Goal: Task Accomplishment & Management: Use online tool/utility

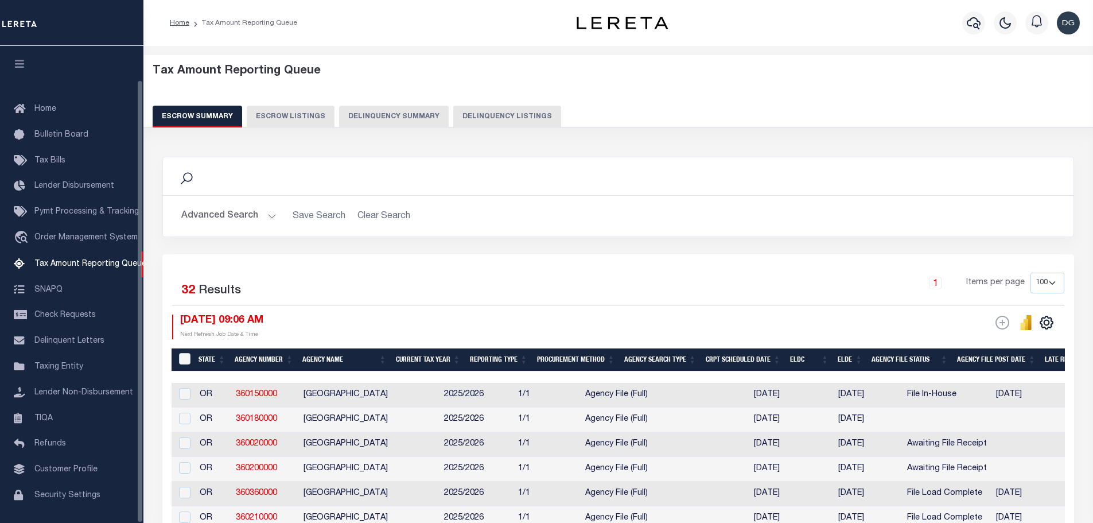
select select "OR"
select select "100"
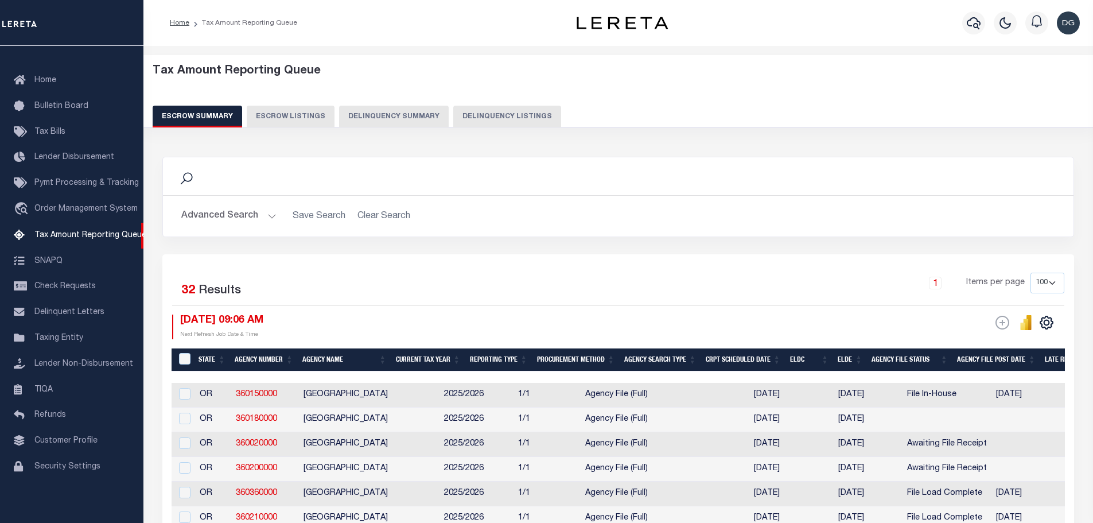
click at [199, 213] on button "Advanced Search" at bounding box center [228, 216] width 95 height 22
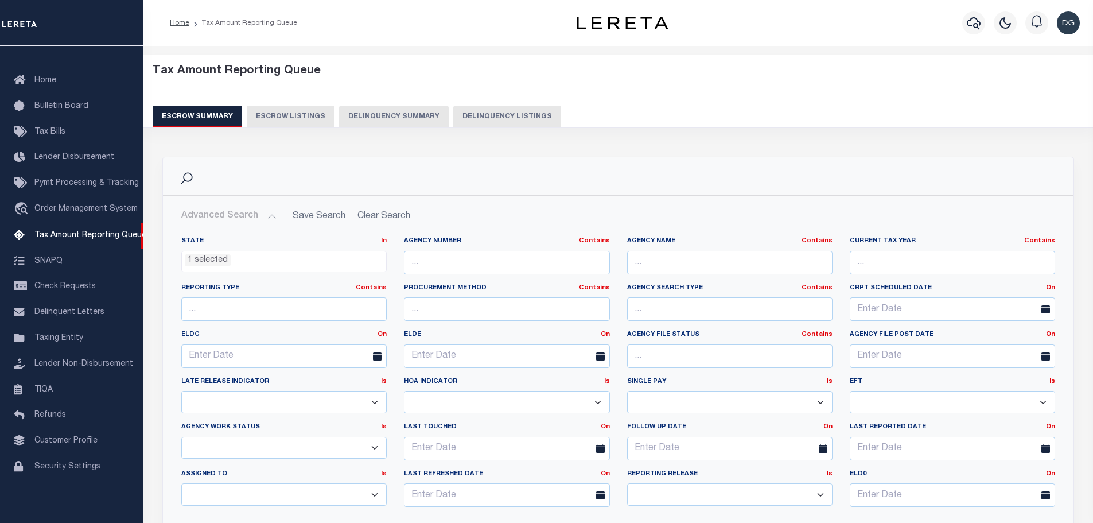
click at [261, 270] on div "State In In AK AL AR AZ CA CO CT DC DE FL GA GU HI IA ID IL IN KS [GEOGRAPHIC_D…" at bounding box center [284, 259] width 223 height 47
click at [246, 262] on ul "1 selected" at bounding box center [284, 258] width 204 height 15
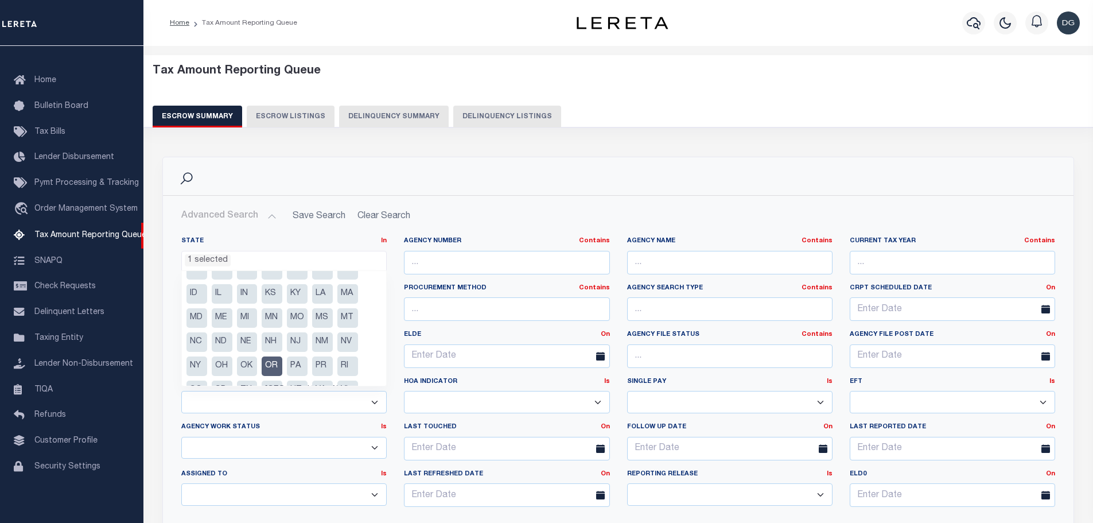
scroll to position [57, 0]
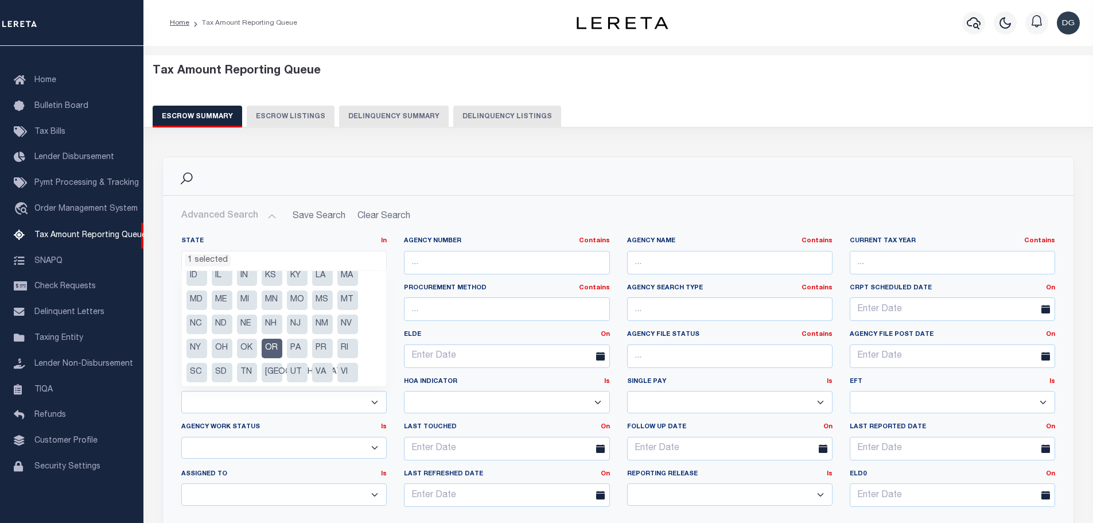
click at [270, 352] on li "OR" at bounding box center [272, 349] width 21 height 20
click at [289, 320] on li "NJ" at bounding box center [297, 324] width 21 height 20
select select "NJ"
click at [508, 208] on h2 "Advanced Search Save Search Clear Search EscrowSummaryGridWrapper_dynamictable_…" at bounding box center [618, 216] width 892 height 22
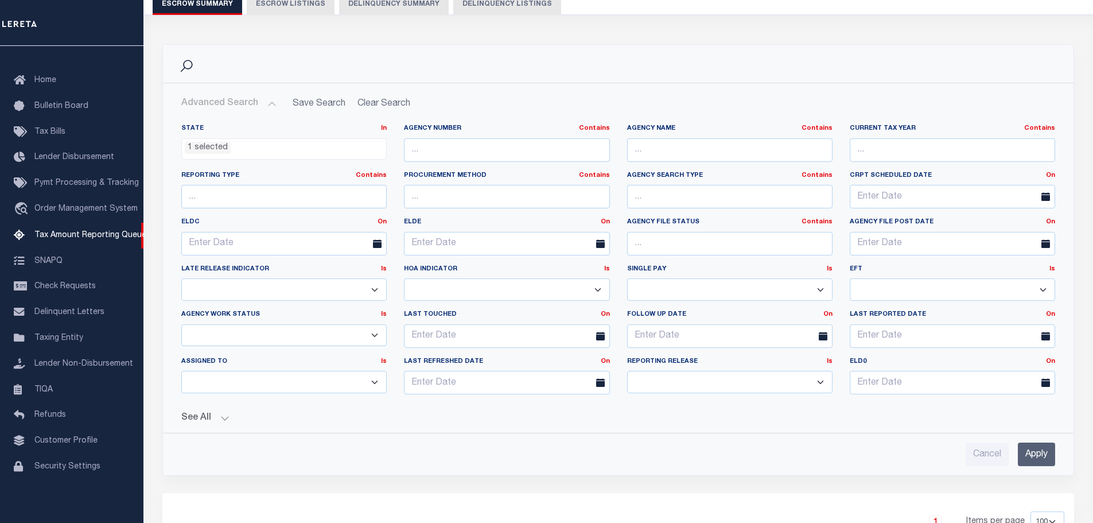
scroll to position [172, 0]
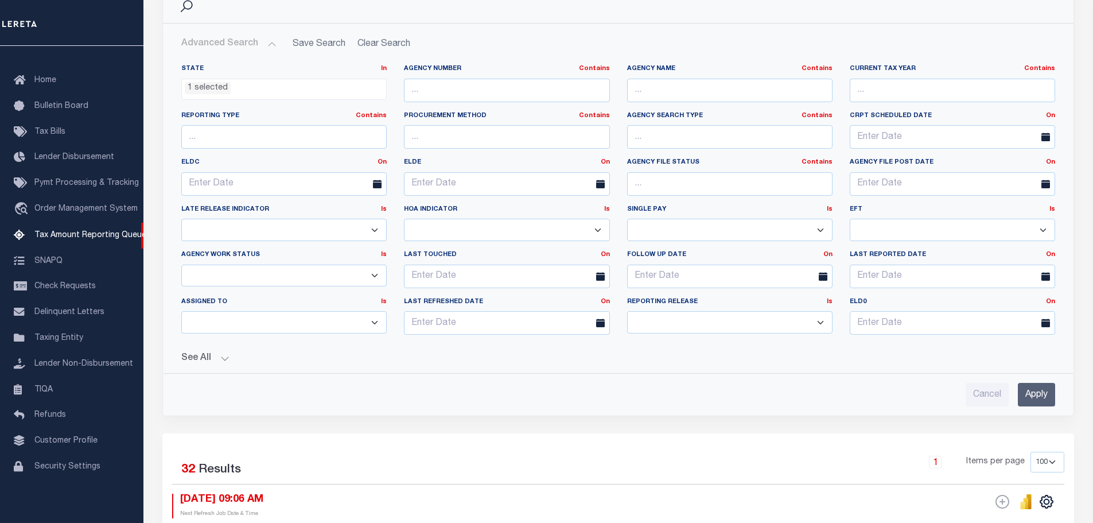
click at [1037, 395] on input "Apply" at bounding box center [1036, 395] width 37 height 24
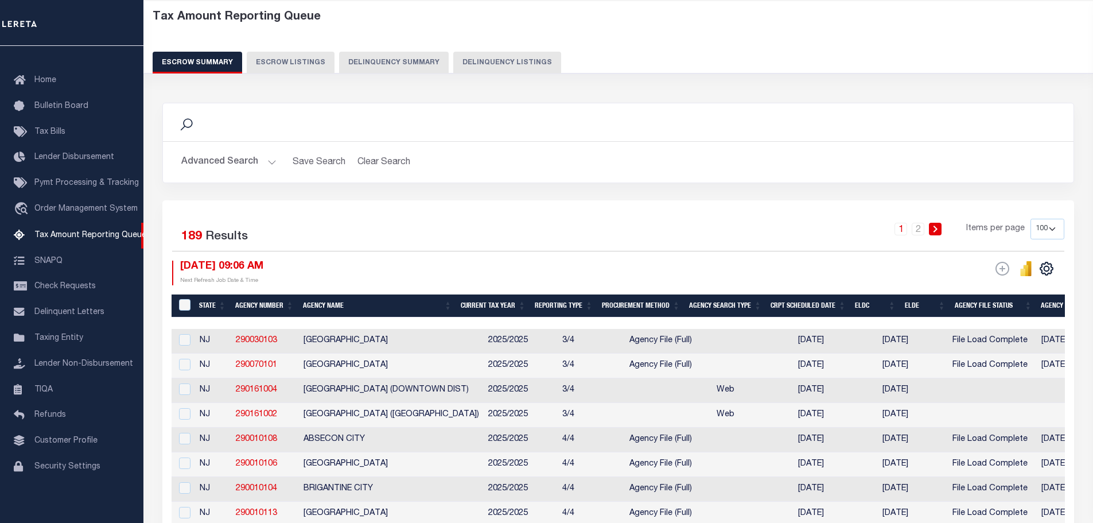
scroll to position [0, 0]
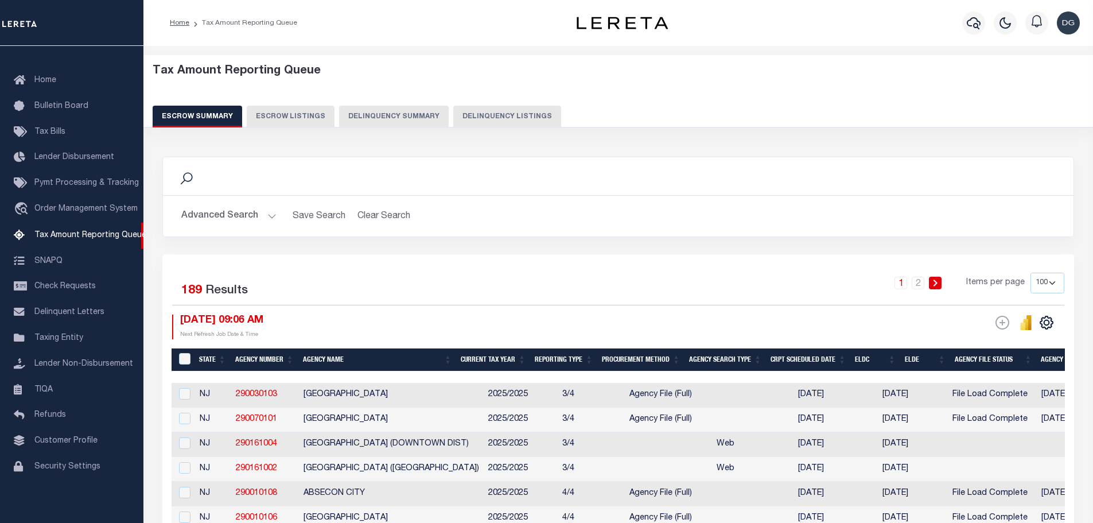
click at [228, 217] on button "Advanced Search" at bounding box center [228, 216] width 95 height 22
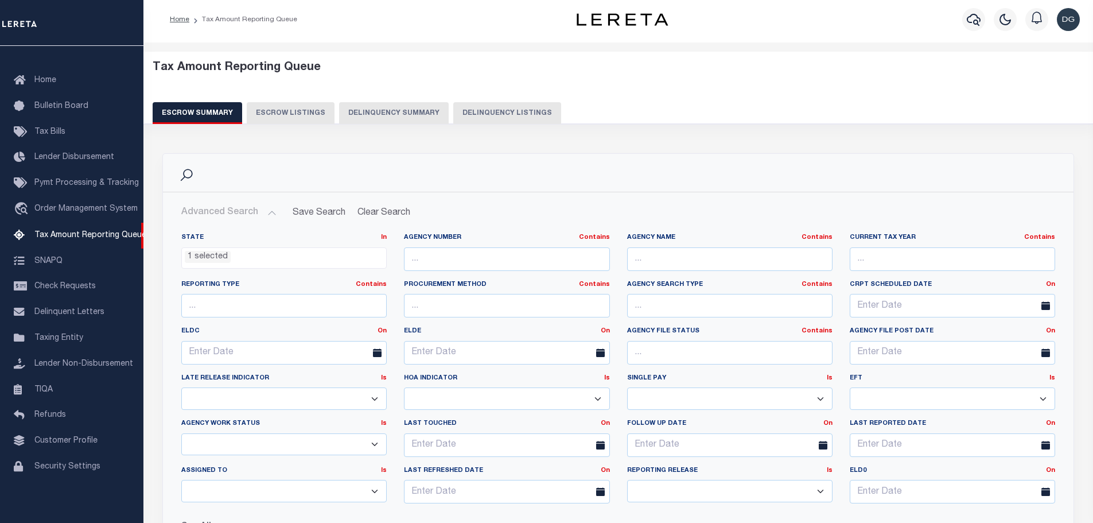
scroll to position [115, 0]
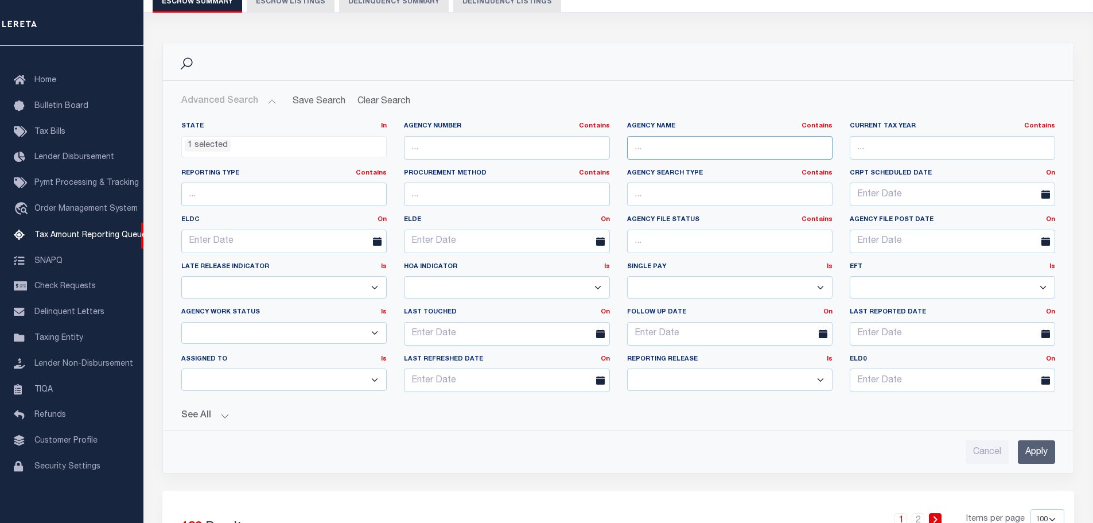
click at [681, 149] on input "text" at bounding box center [729, 148] width 205 height 24
type input "[GEOGRAPHIC_DATA]"
click at [1035, 450] on input "Apply" at bounding box center [1036, 452] width 37 height 24
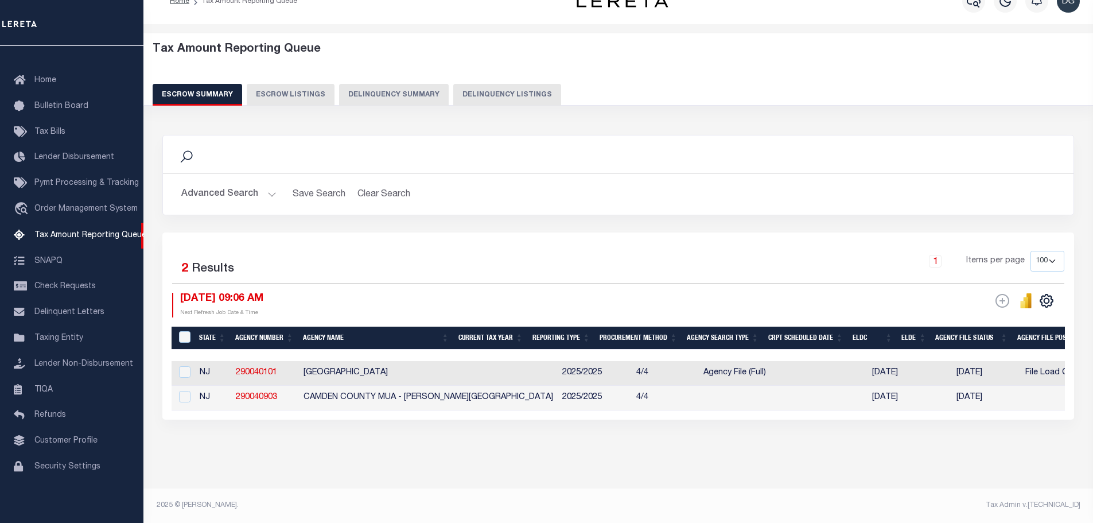
scroll to position [31, 0]
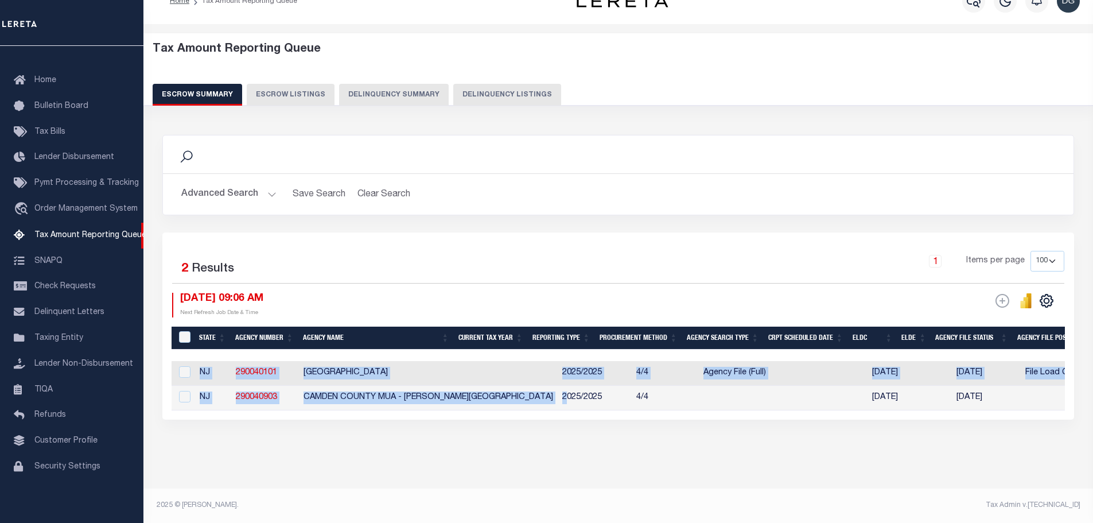
drag, startPoint x: 479, startPoint y: 402, endPoint x: 526, endPoint y: 403, distance: 47.1
click at [526, 403] on div "State Agency Number Agency Name Current Tax Year Reporting Type Procurement Met…" at bounding box center [618, 385] width 893 height 49
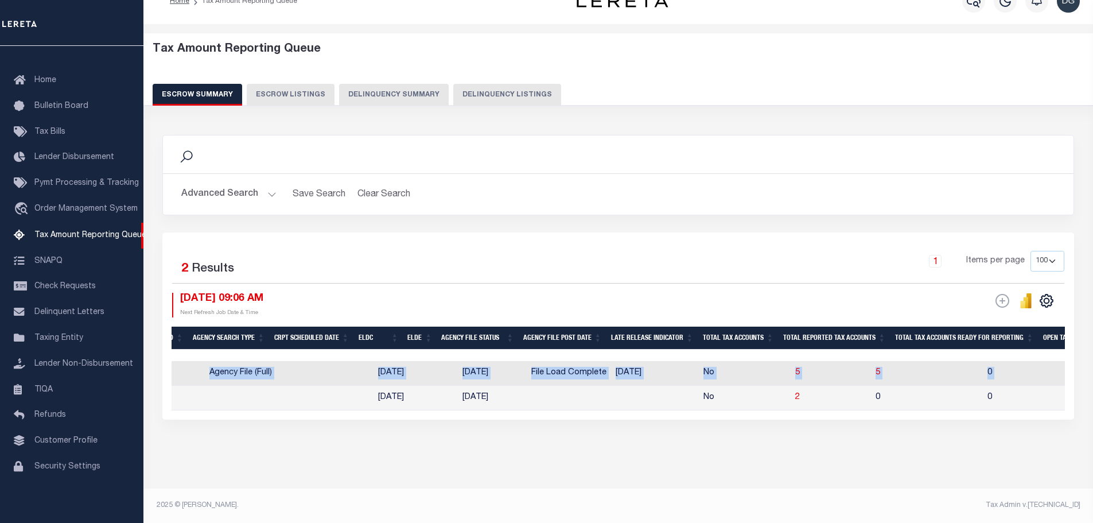
scroll to position [0, 537]
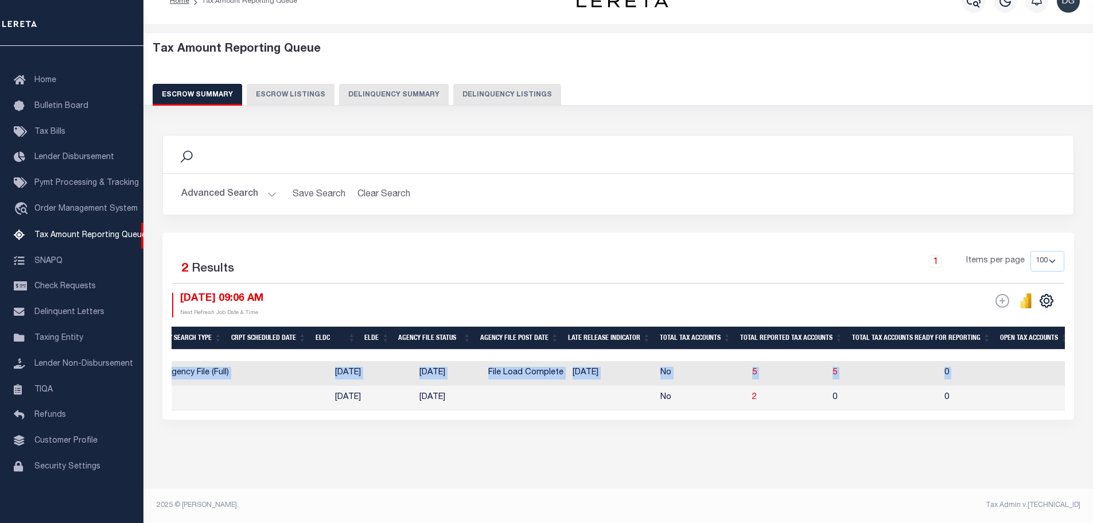
click at [780, 460] on div "Tax Amount Reporting Queue Escrow Summary Escrow Listings In" at bounding box center [618, 262] width 943 height 453
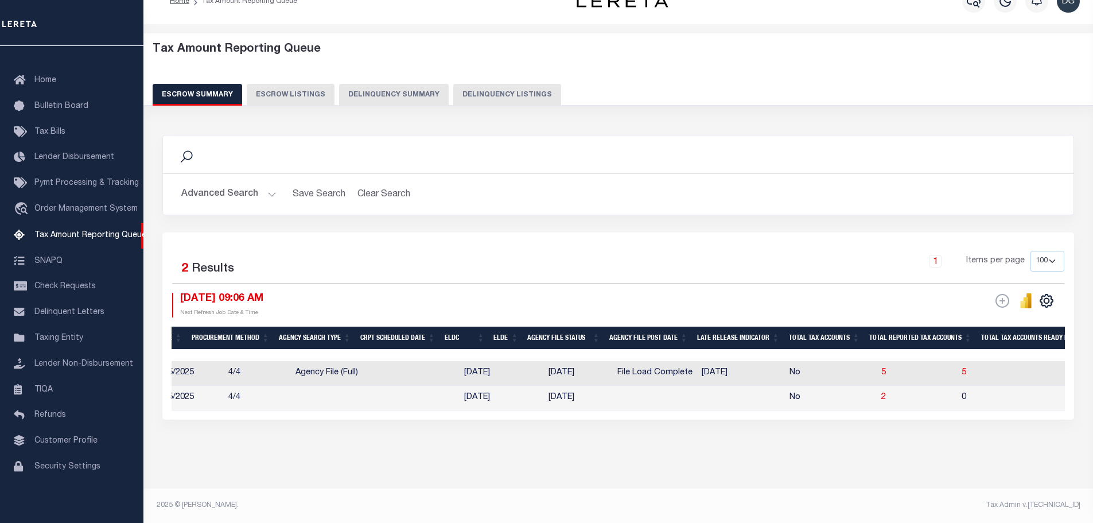
scroll to position [0, 0]
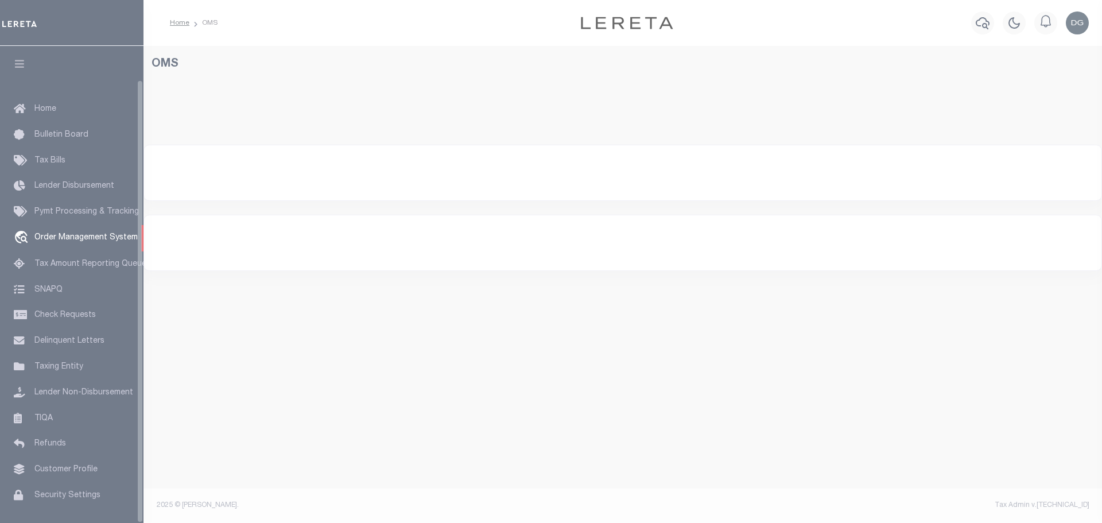
select select
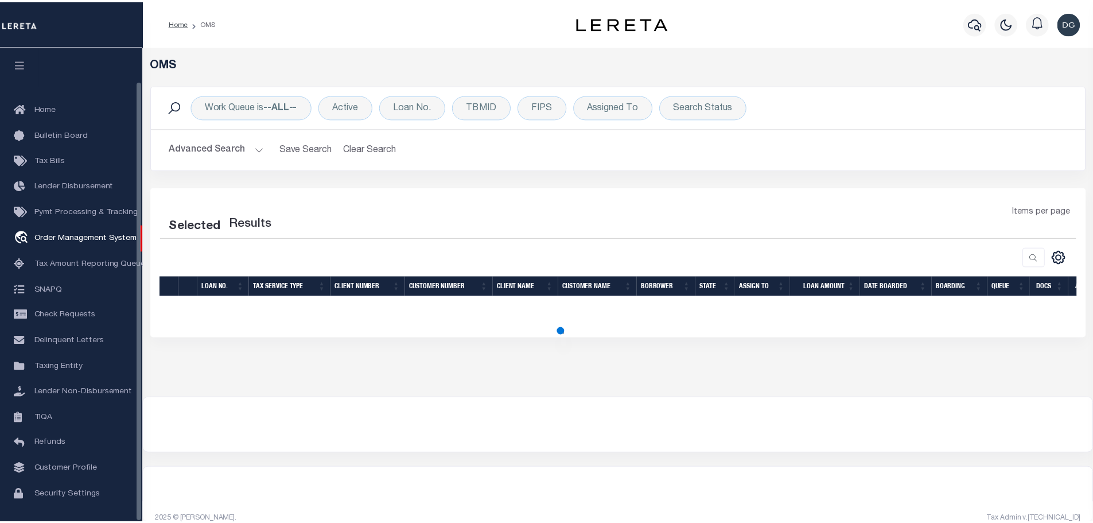
scroll to position [36, 0]
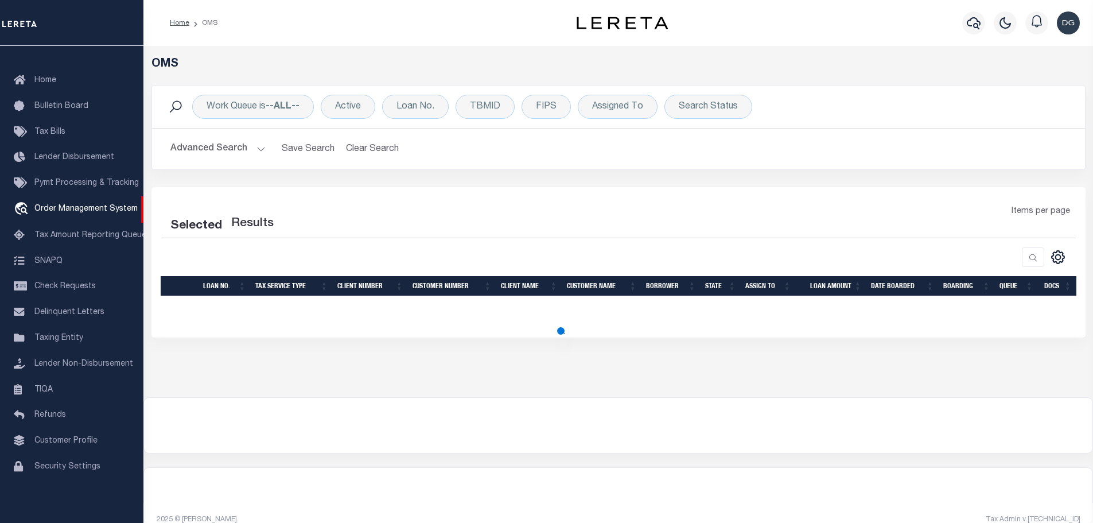
click at [236, 149] on button "Advanced Search" at bounding box center [217, 149] width 95 height 22
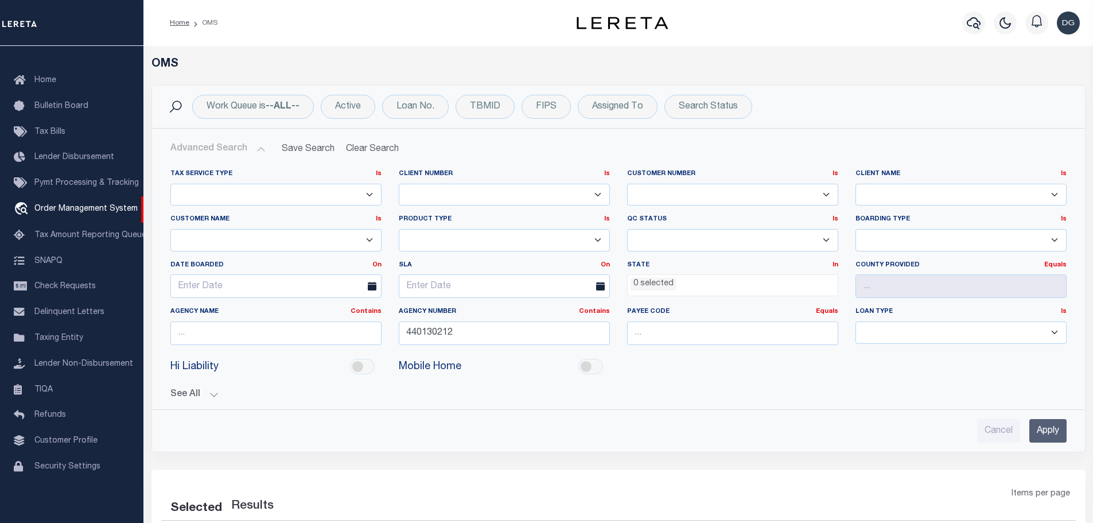
scroll to position [57, 0]
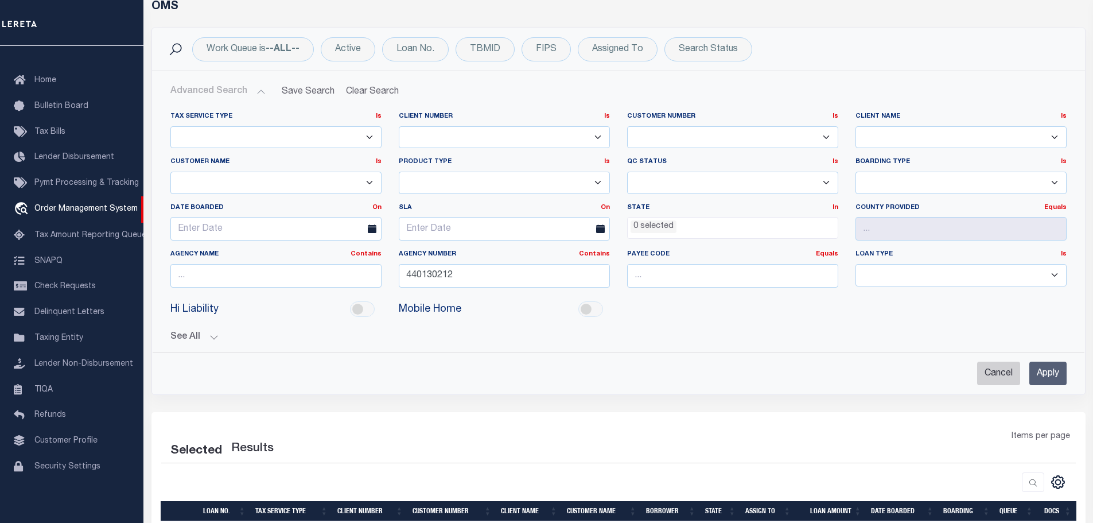
click at [1000, 370] on input "Cancel" at bounding box center [998, 374] width 43 height 24
checkbox input "true"
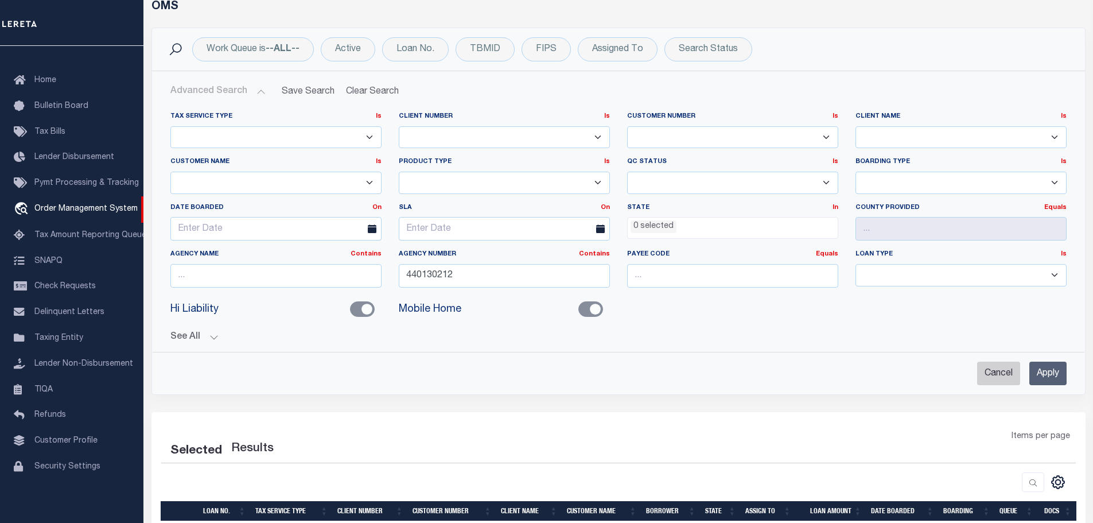
checkbox input "false"
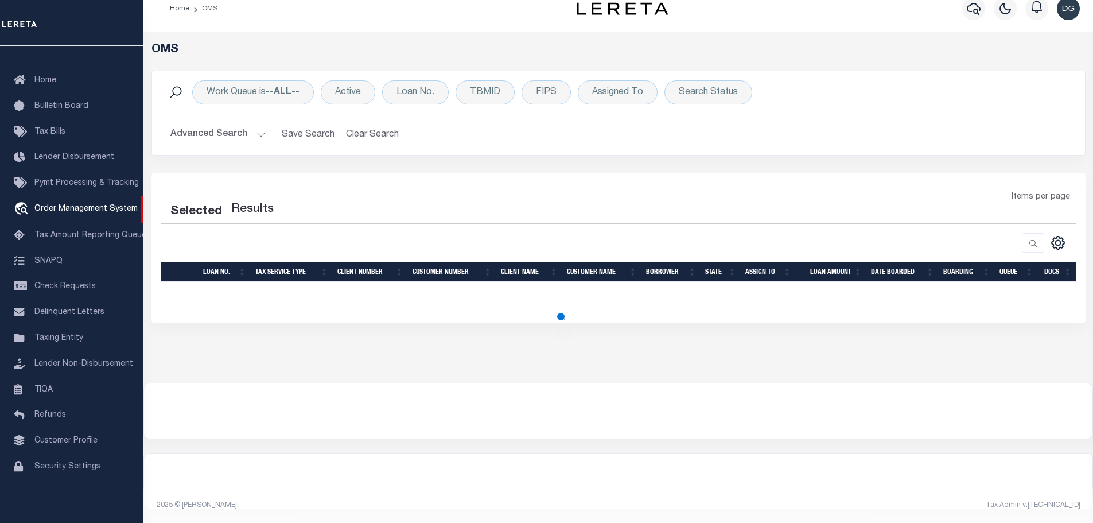
scroll to position [14, 0]
select select "200"
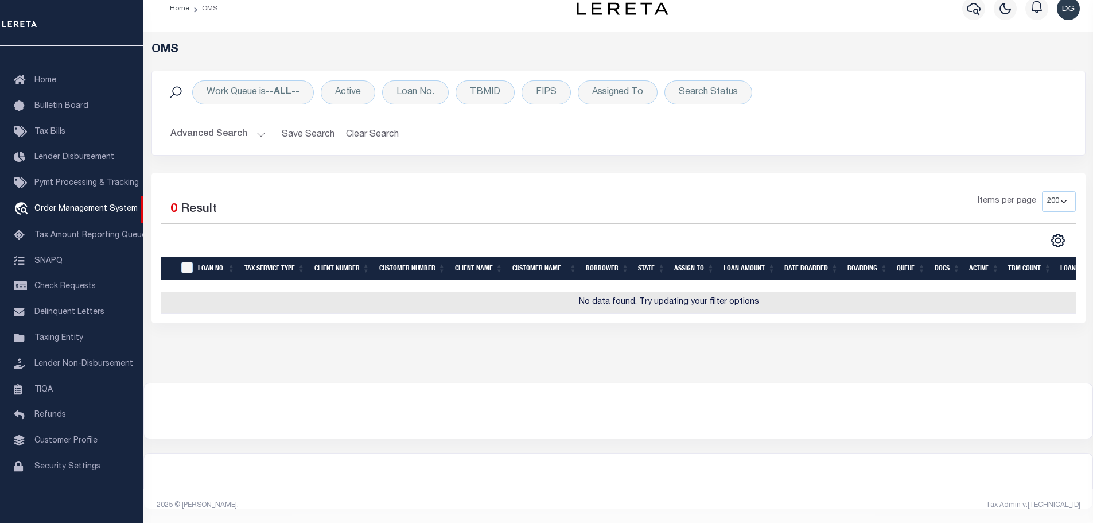
click at [213, 136] on button "Advanced Search" at bounding box center [217, 134] width 95 height 22
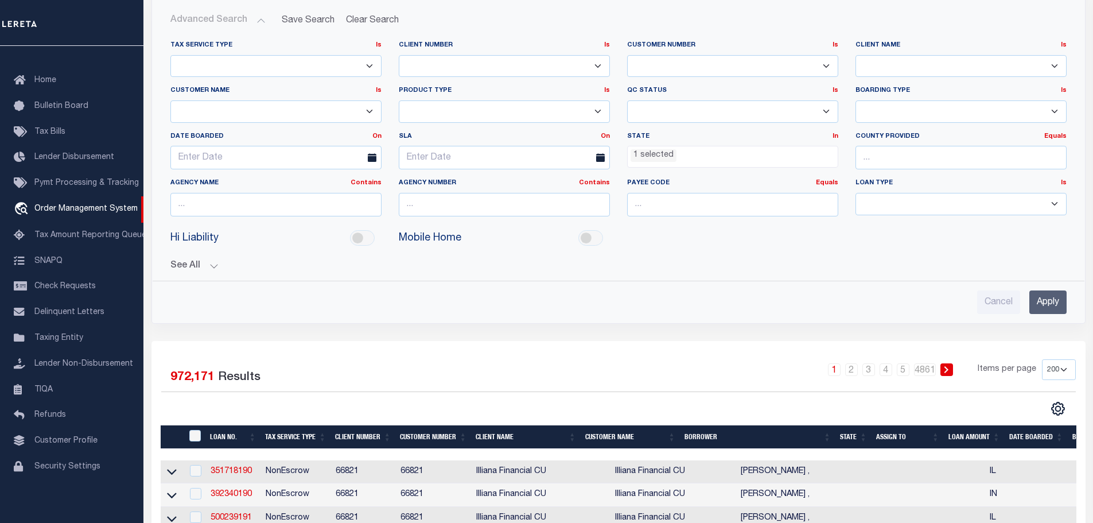
scroll to position [129, 0]
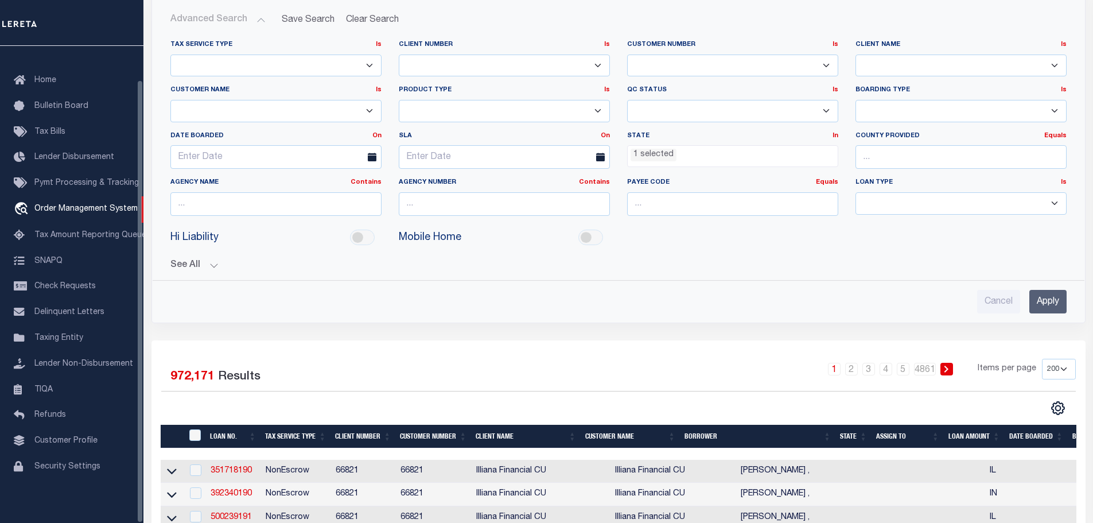
click at [215, 259] on div "See All BORROWER Contains Contains Is Equals Equals Is" at bounding box center [618, 261] width 896 height 20
click at [209, 265] on button "See All" at bounding box center [618, 265] width 896 height 11
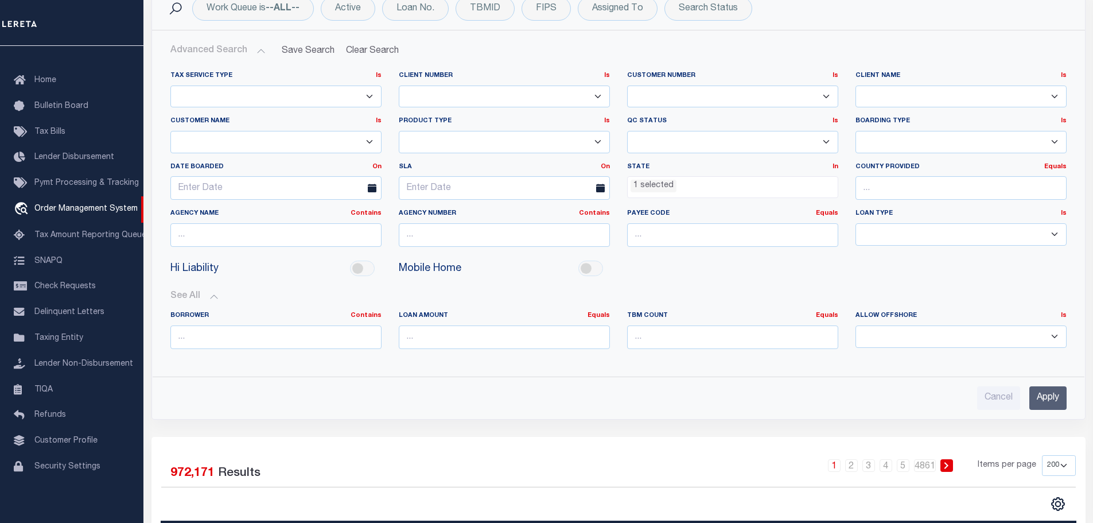
scroll to position [72, 0]
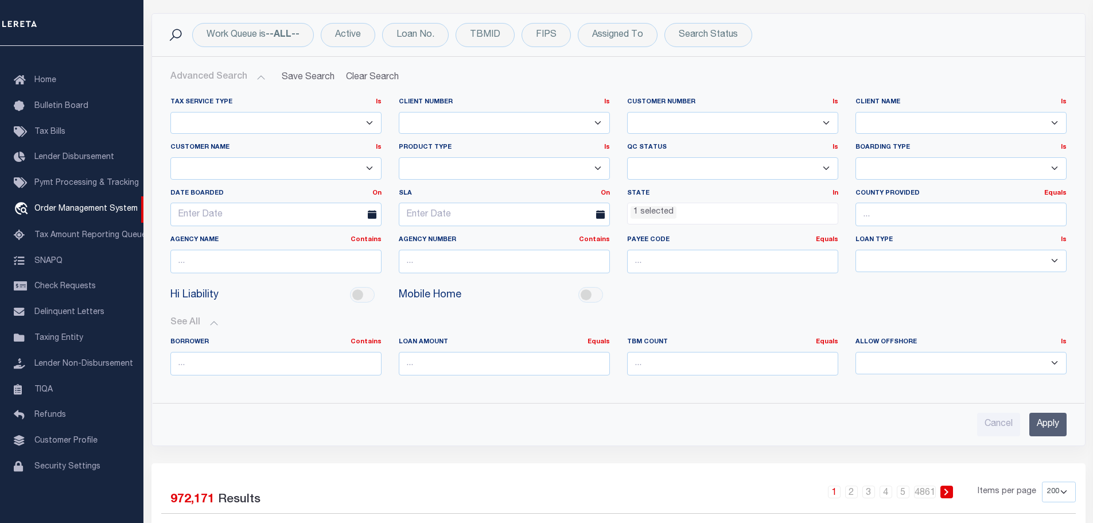
click at [658, 213] on li "1 selected" at bounding box center [654, 212] width 46 height 13
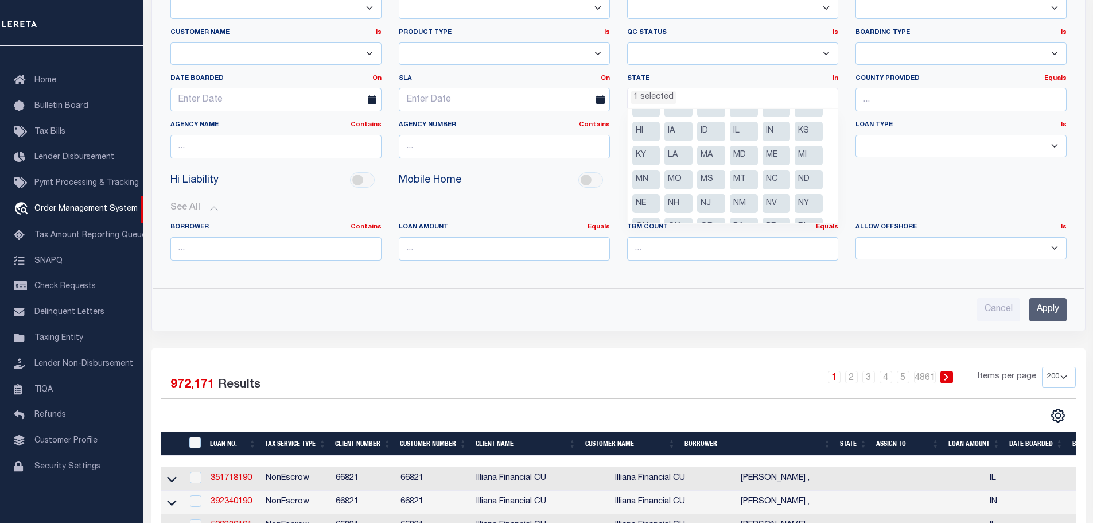
scroll to position [57, 0]
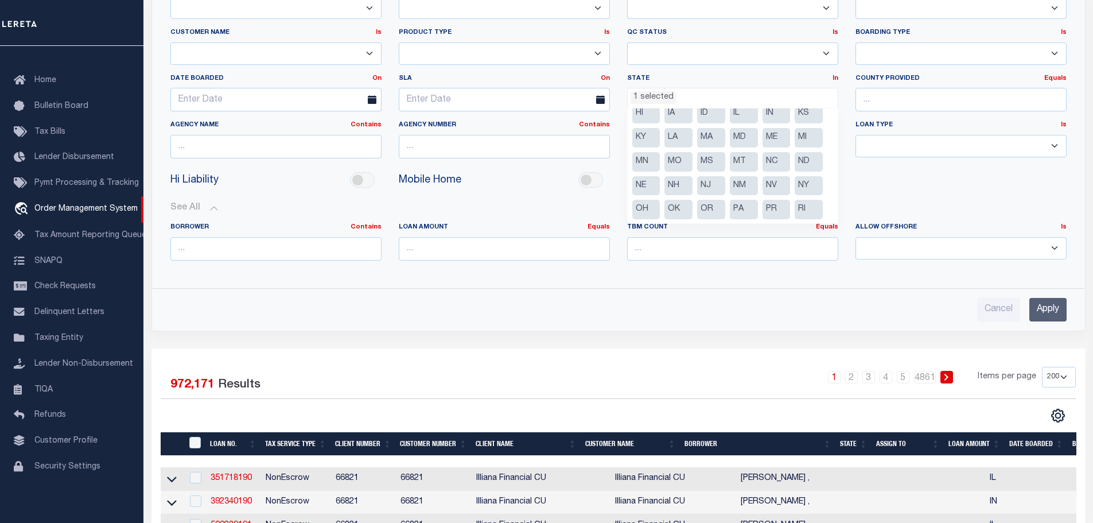
click at [701, 186] on li "NJ" at bounding box center [711, 186] width 28 height 20
select select "NJ"
click at [1043, 306] on input "Apply" at bounding box center [1047, 310] width 37 height 24
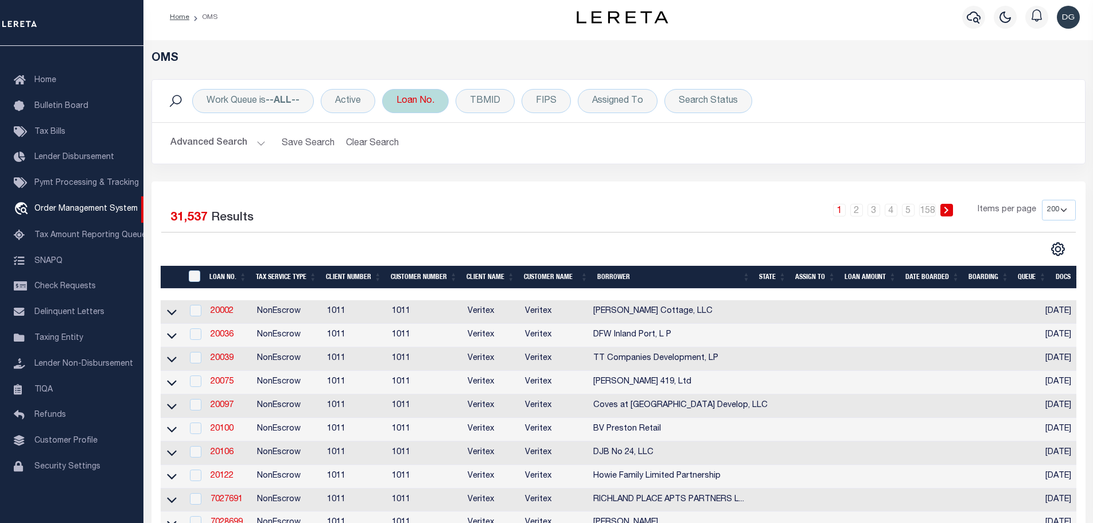
scroll to position [0, 0]
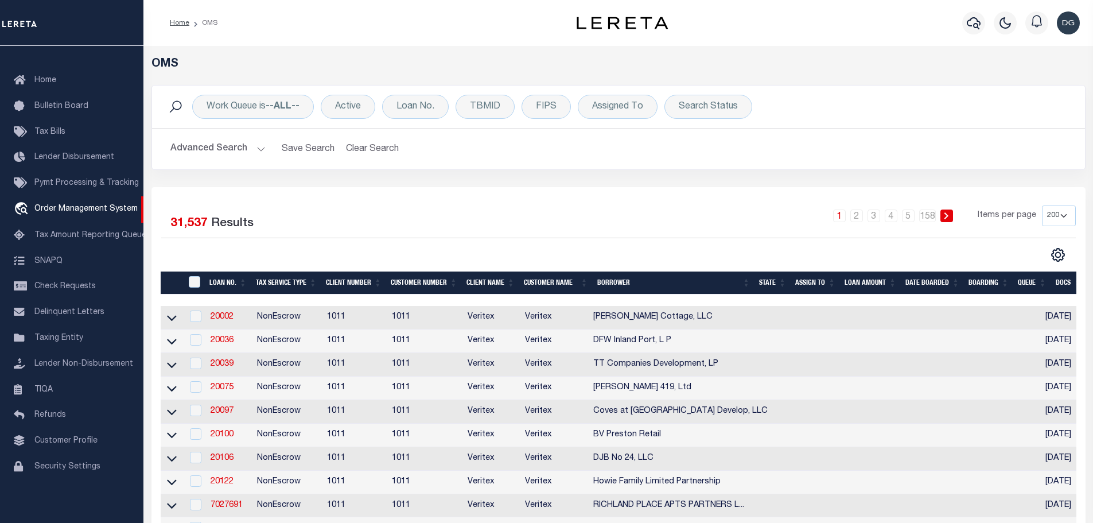
click at [240, 146] on button "Advanced Search" at bounding box center [217, 149] width 95 height 22
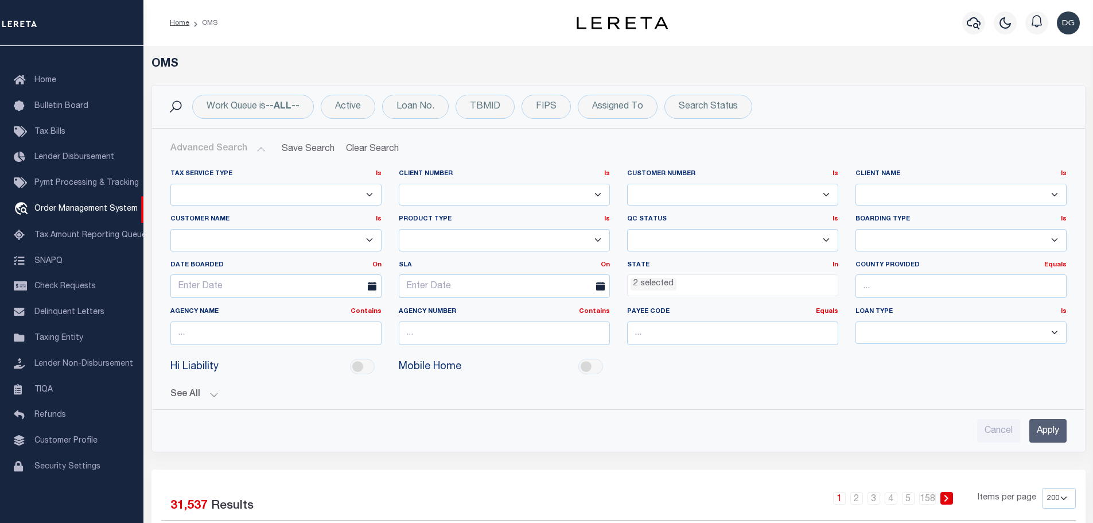
click at [675, 280] on ul "2 selected" at bounding box center [733, 282] width 210 height 15
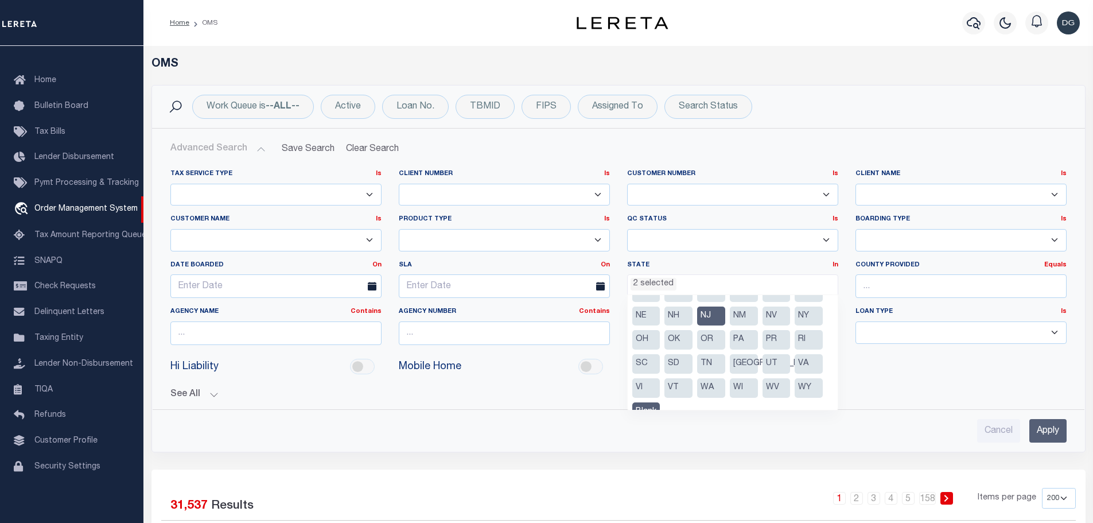
scroll to position [130, 0]
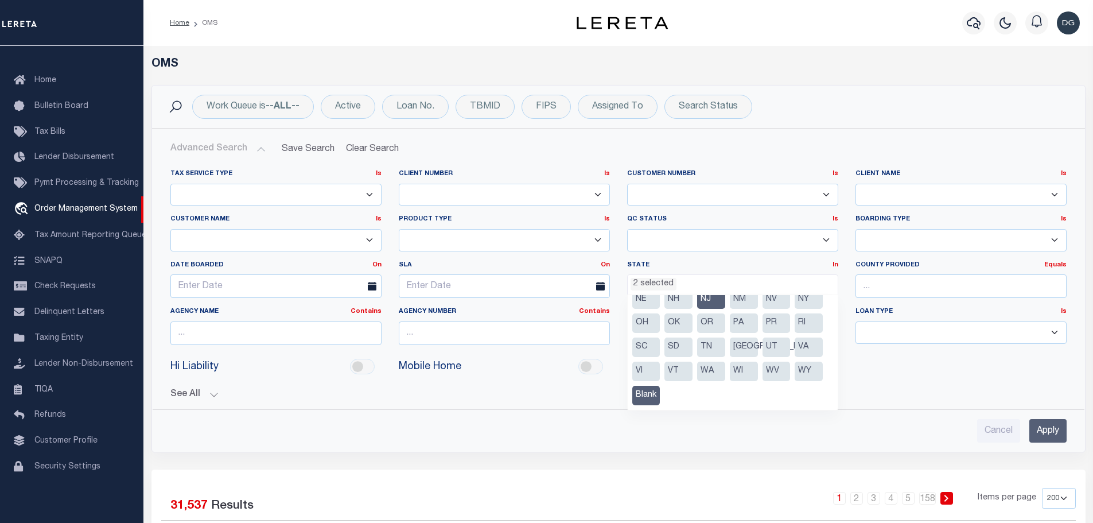
click at [635, 395] on li "Blank" at bounding box center [646, 396] width 28 height 20
click at [1040, 423] on input "Apply" at bounding box center [1047, 431] width 37 height 24
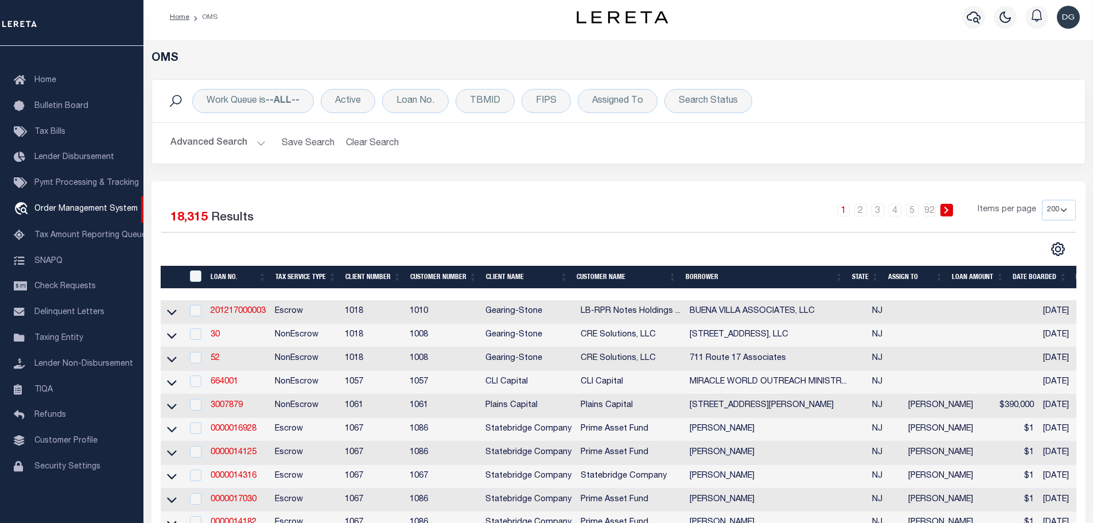
scroll to position [0, 0]
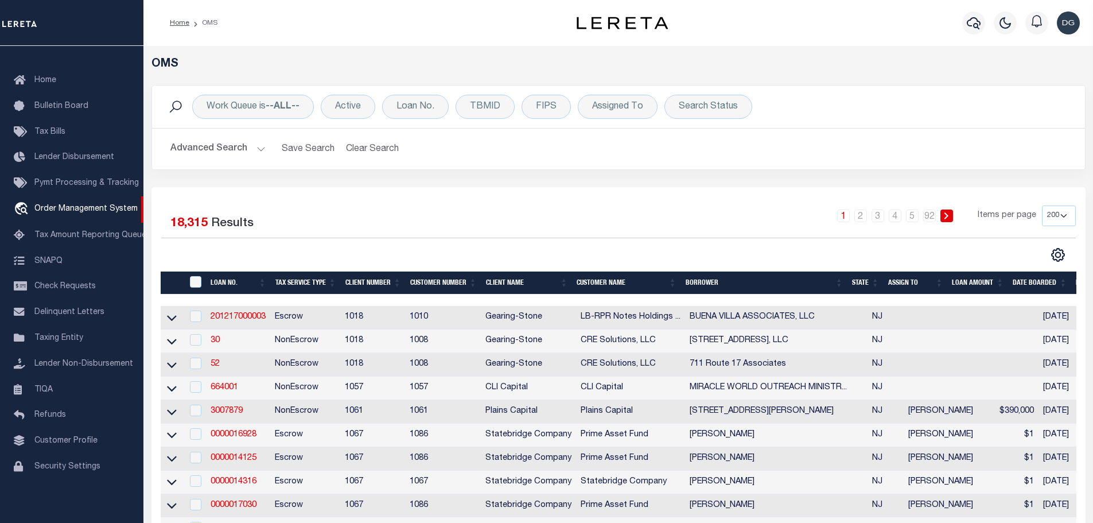
click at [249, 150] on button "Advanced Search" at bounding box center [217, 149] width 95 height 22
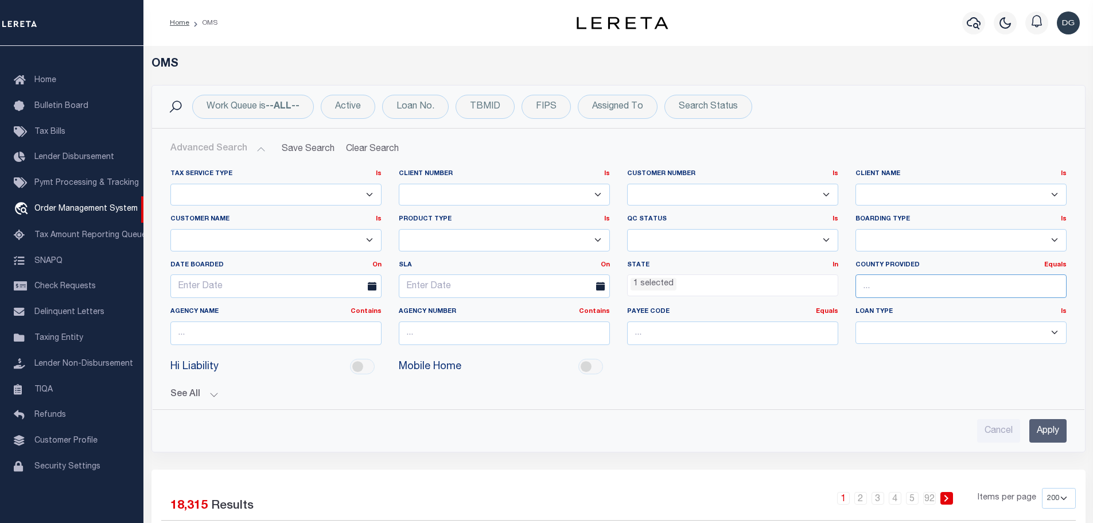
click at [886, 285] on input "text" at bounding box center [961, 286] width 211 height 24
click at [249, 335] on input "text" at bounding box center [275, 333] width 211 height 24
type input "[GEOGRAPHIC_DATA]"
click at [1047, 433] on input "Apply" at bounding box center [1047, 431] width 37 height 24
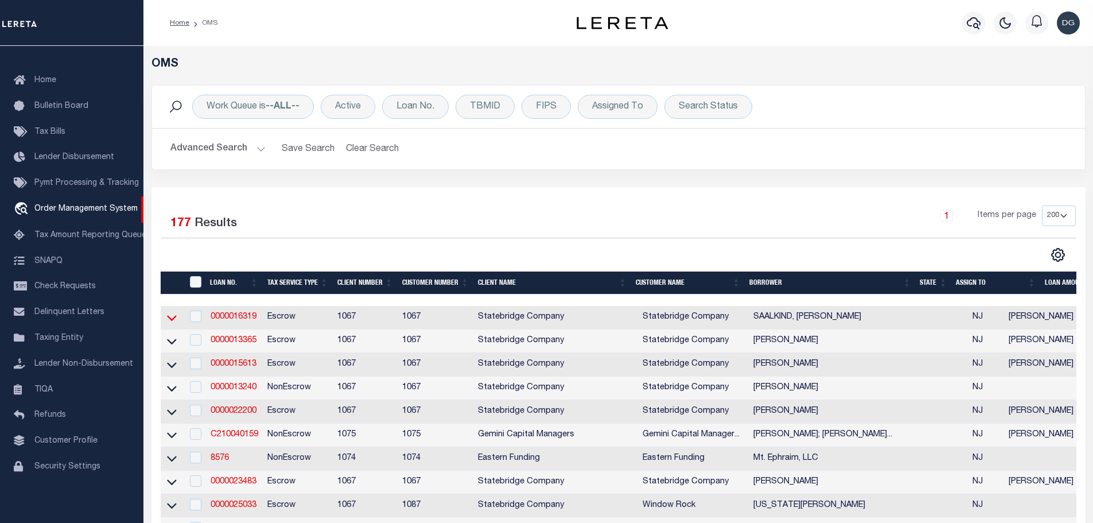
click at [170, 317] on icon at bounding box center [172, 318] width 10 height 12
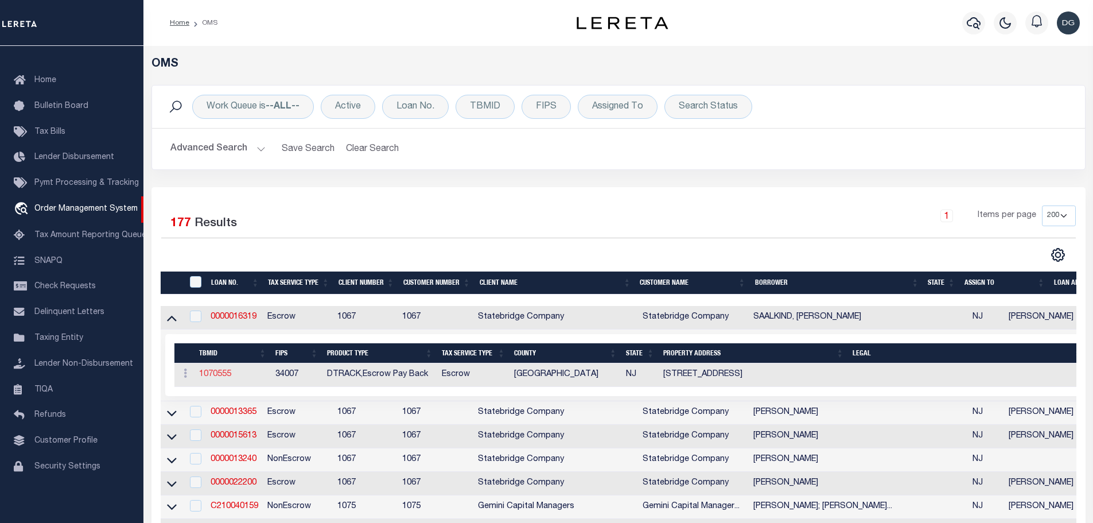
click at [225, 374] on link "1070555" at bounding box center [215, 374] width 32 height 8
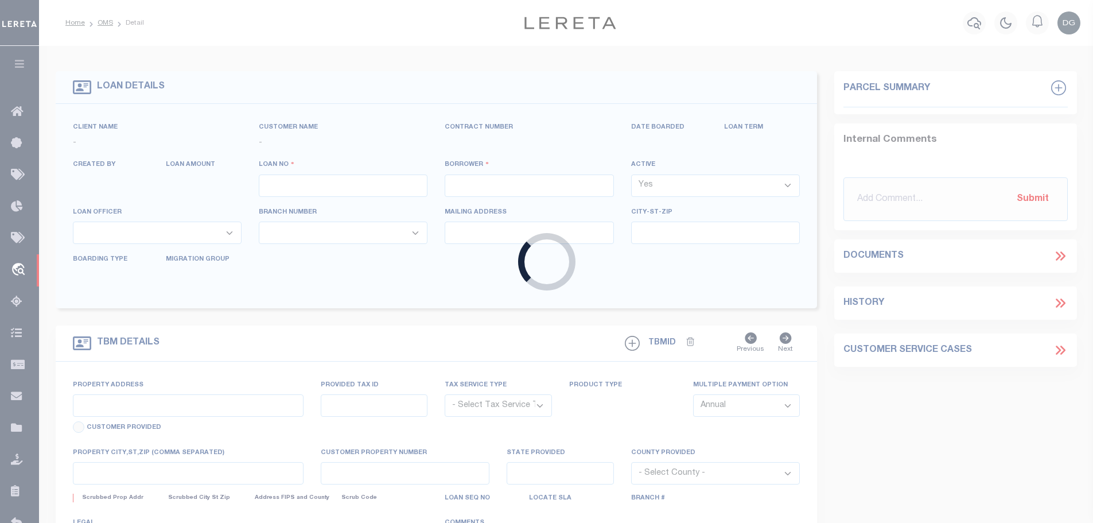
type input "0000016319"
type input "SAALKIND, HILLEL BEN"
select select "False"
select select
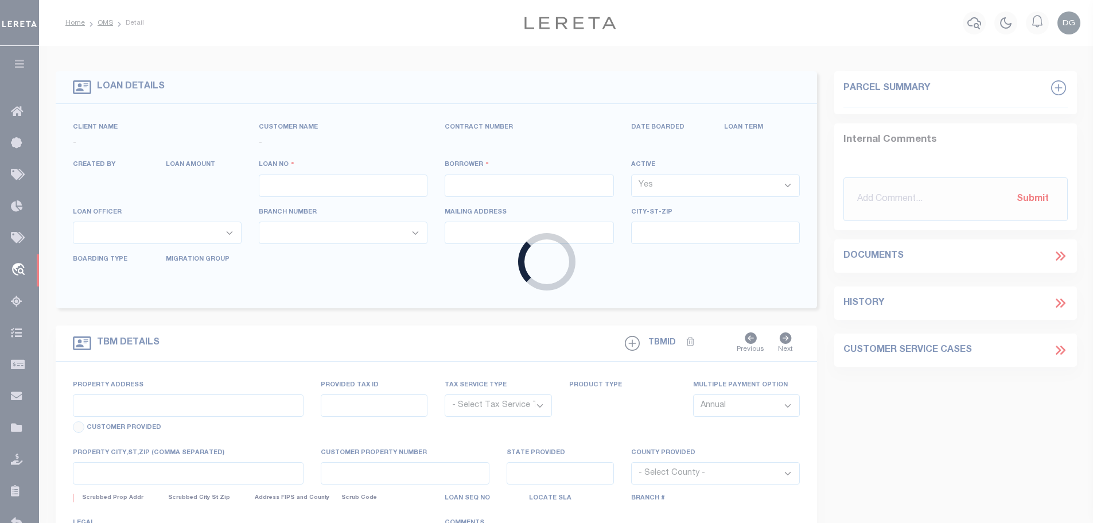
select select "10"
select select "Escrow"
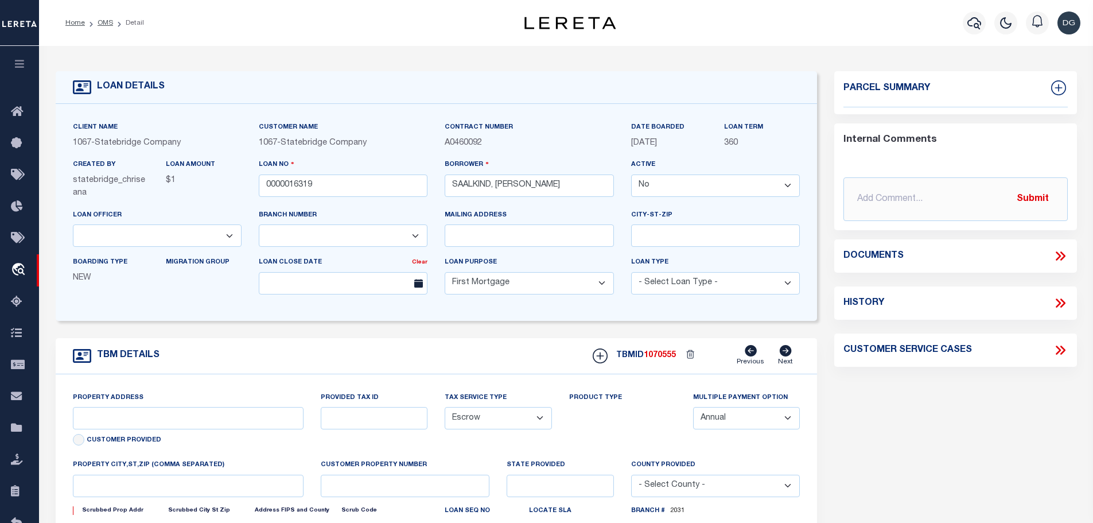
select select "342"
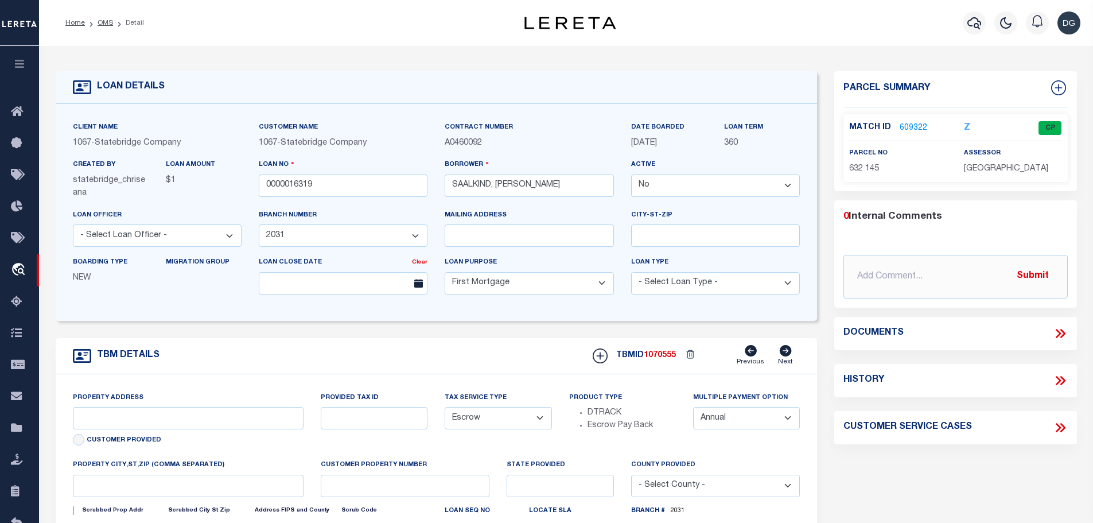
type input "2432 DENFEILD DRIVE"
type input "632 145"
select select
type input "CAMDEN NJ 08104"
type input "0"
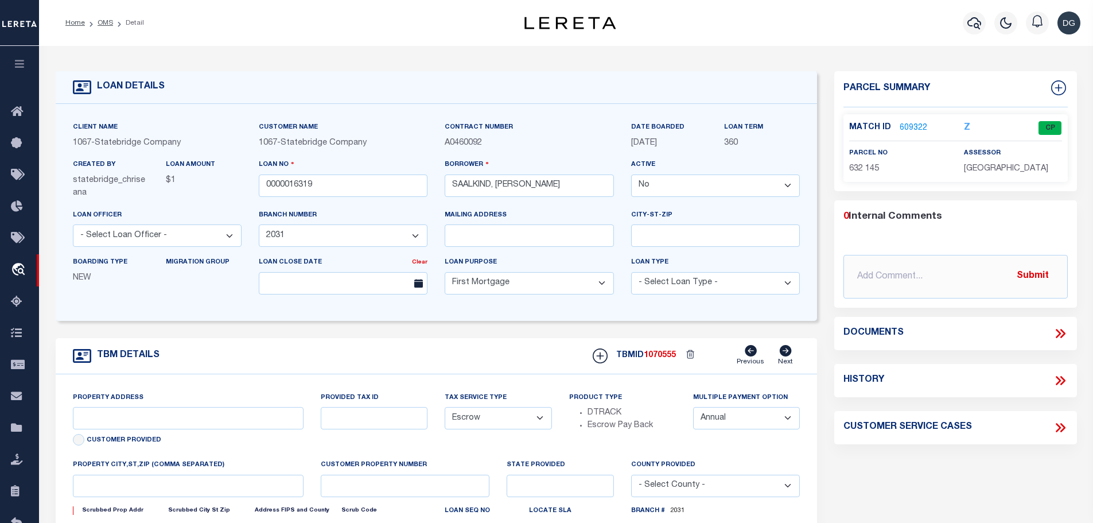
type input "NJ"
select select
click at [908, 127] on link "609322" at bounding box center [914, 128] width 28 height 12
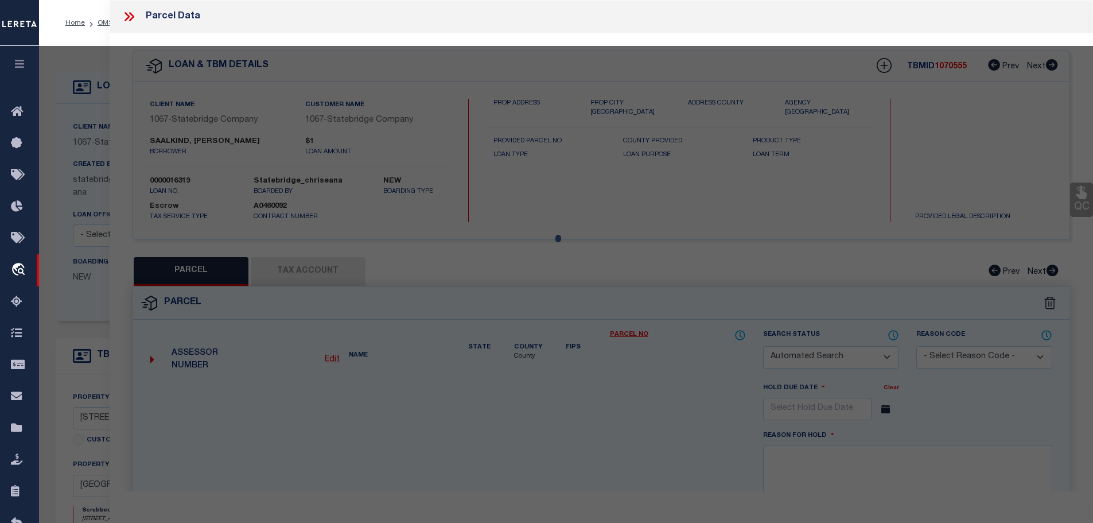
checkbox input "false"
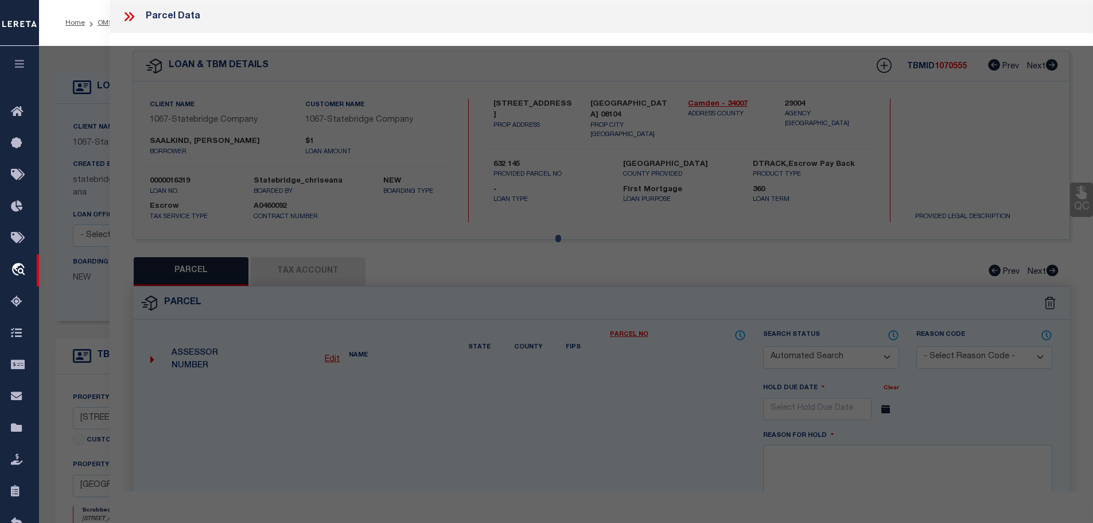
select select "CP"
type input "SAALKIND HILLEL BEN"
type input "2432 DENFIELD ST"
type input "CAMDEN NJ"
type textarea "20X100 M143"
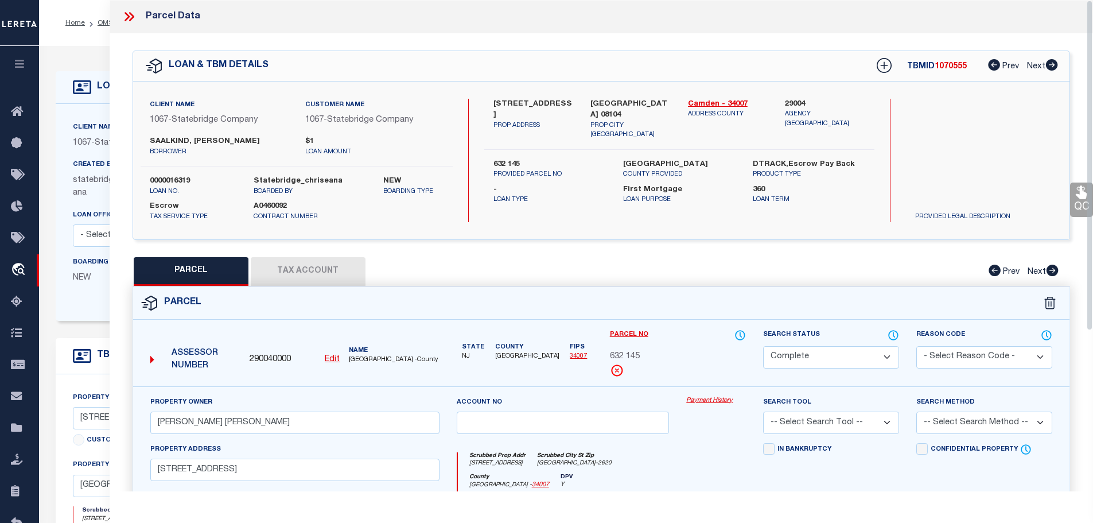
click at [728, 402] on link "Payment History" at bounding box center [716, 401] width 60 height 10
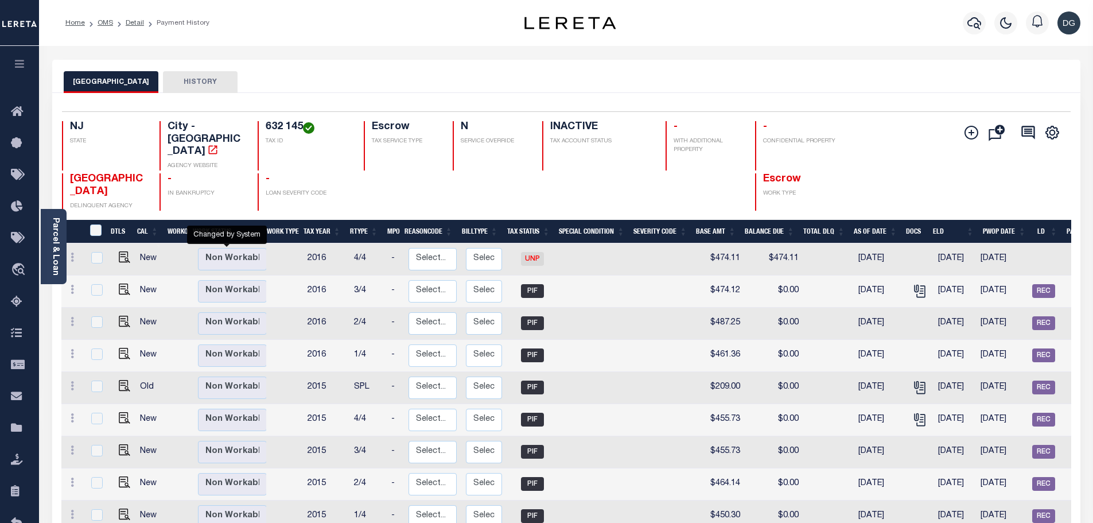
drag, startPoint x: 207, startPoint y: 228, endPoint x: 589, endPoint y: 224, distance: 382.2
click at [589, 243] on td at bounding box center [596, 259] width 75 height 32
checkbox input "true"
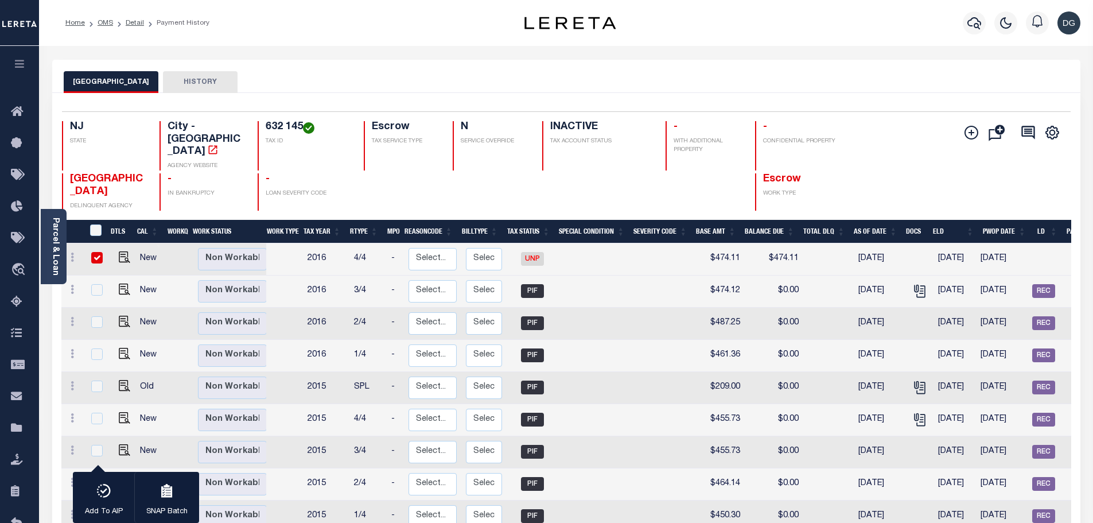
click at [195, 77] on button "HISTORY" at bounding box center [200, 82] width 75 height 22
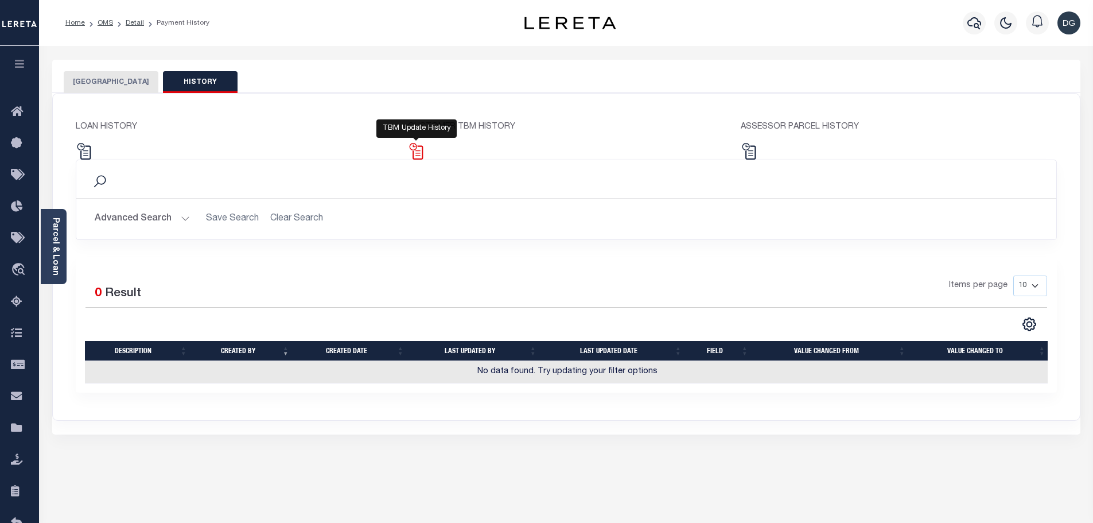
click at [416, 150] on img at bounding box center [416, 151] width 17 height 17
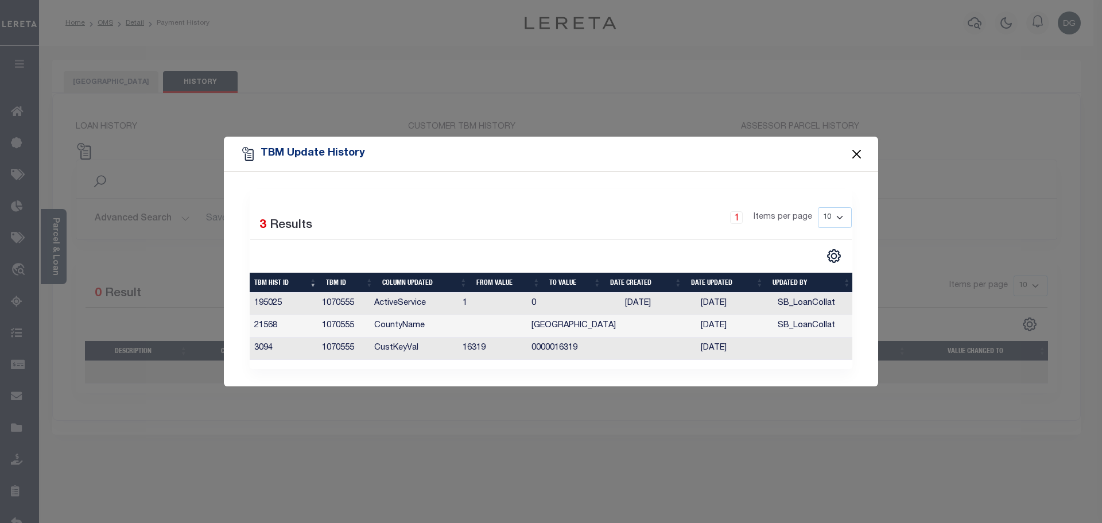
click at [858, 150] on button "Close" at bounding box center [856, 153] width 15 height 15
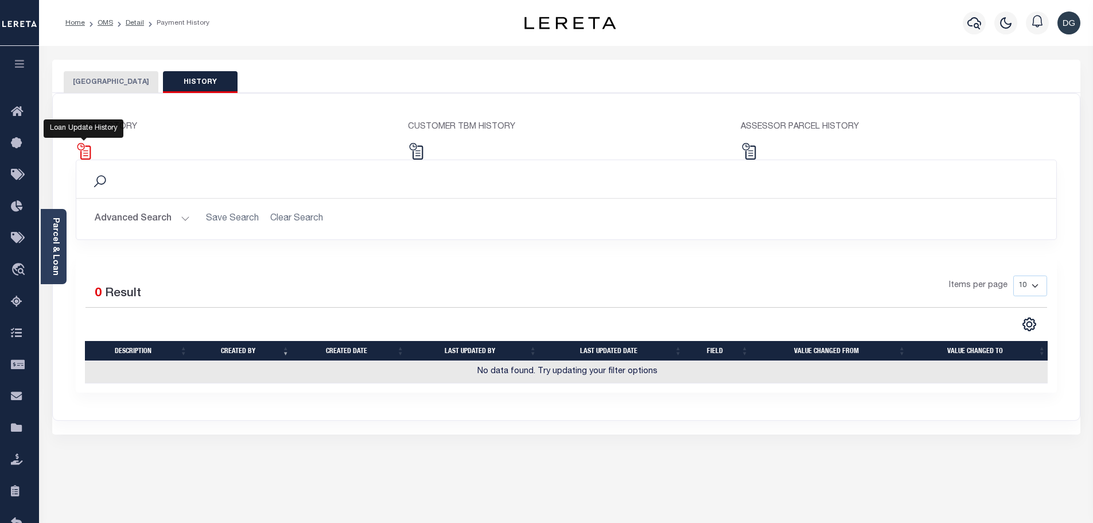
click at [84, 151] on img at bounding box center [84, 151] width 17 height 17
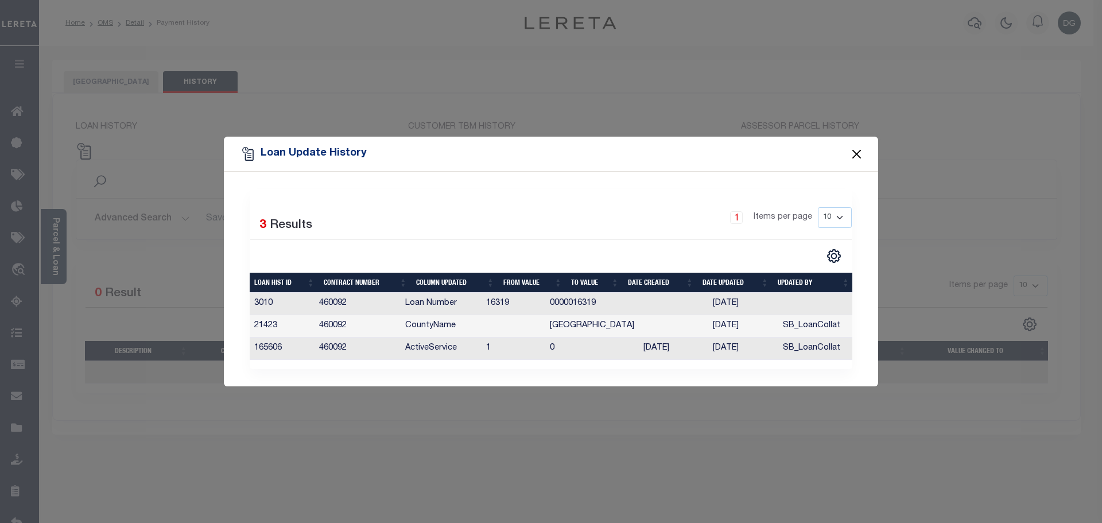
click at [855, 150] on button "Close" at bounding box center [856, 153] width 15 height 15
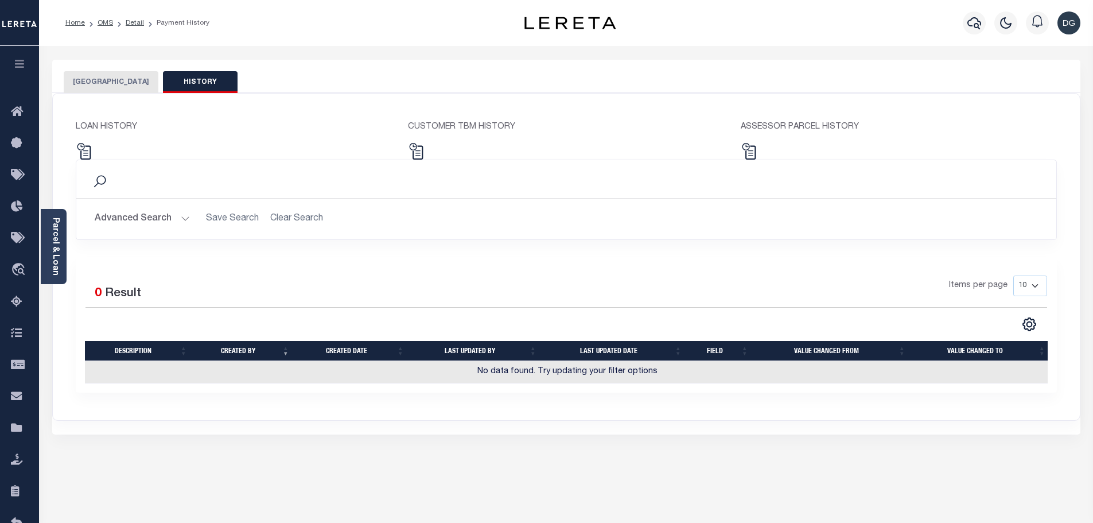
click at [99, 79] on button "[GEOGRAPHIC_DATA]" at bounding box center [111, 82] width 95 height 22
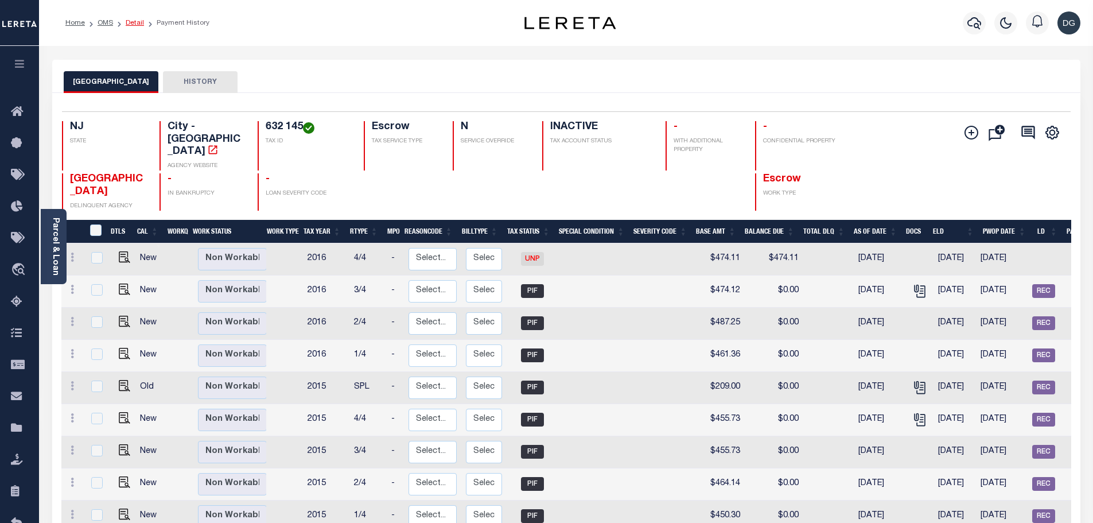
click at [126, 24] on link "Detail" at bounding box center [135, 23] width 18 height 7
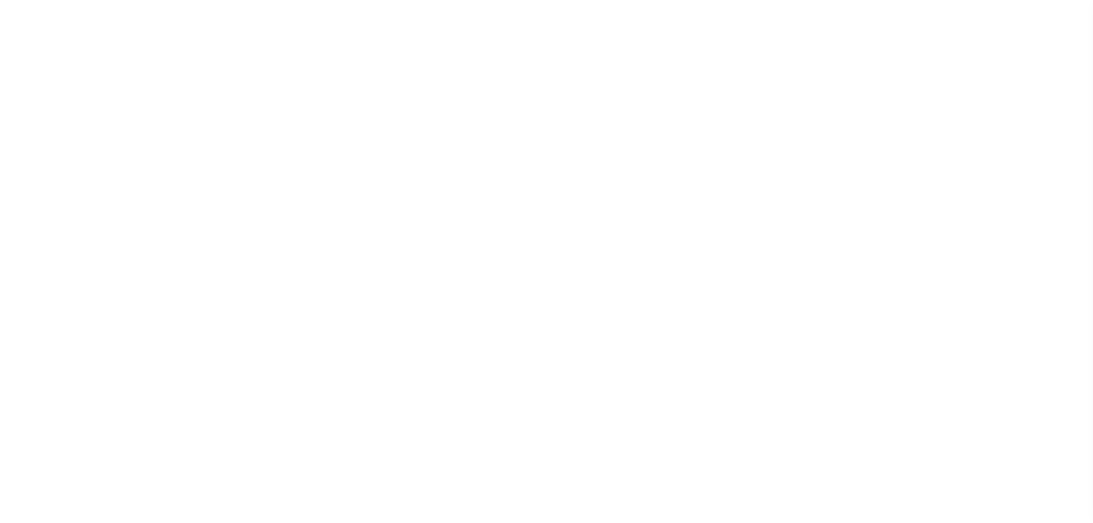
select select "False"
select select "10"
select select "Escrow"
select select "342"
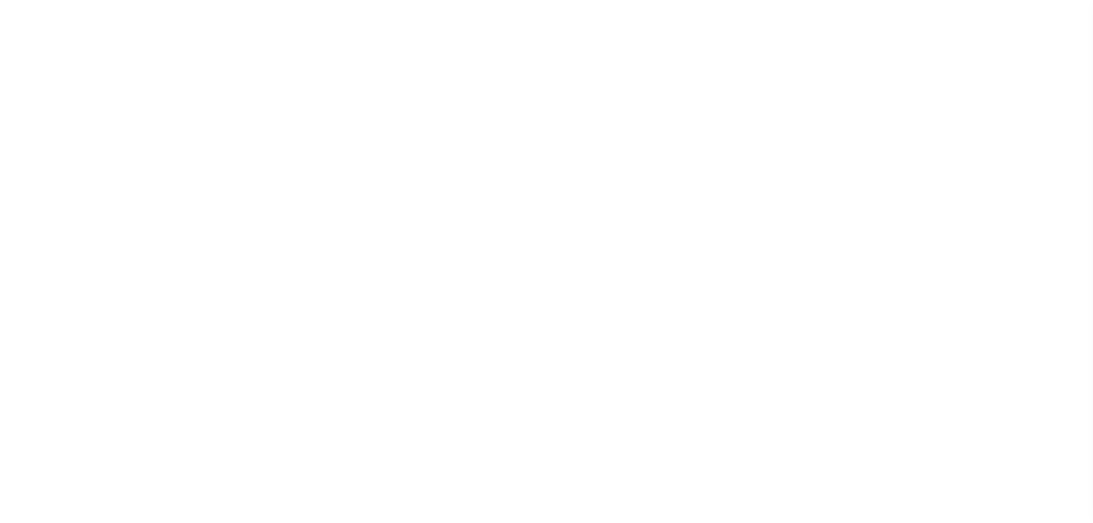
select select "200"
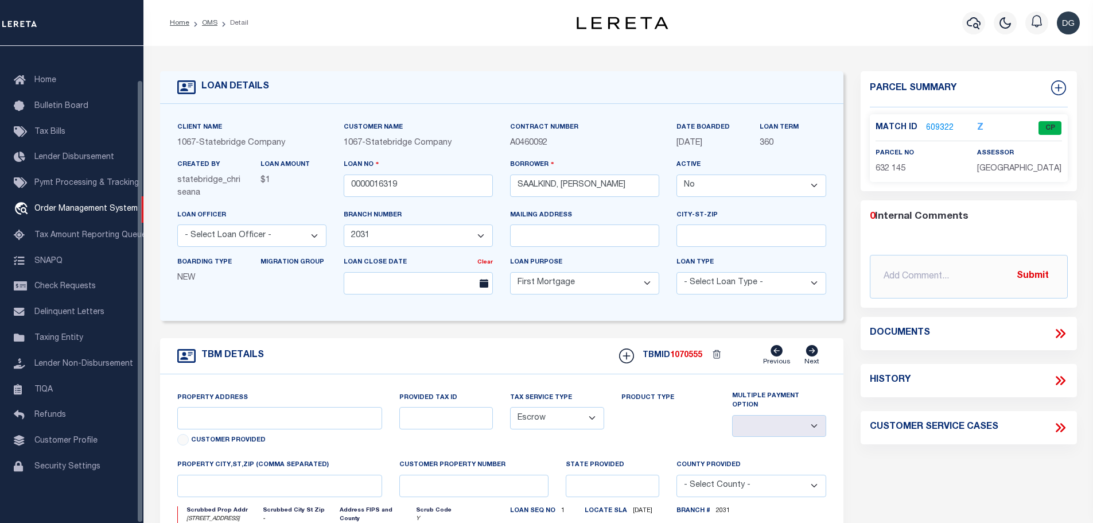
type input "2432 DENFEILD DRIVE"
type input "632 145"
select select
type input "CAMDEN NJ 08104"
type input "0"
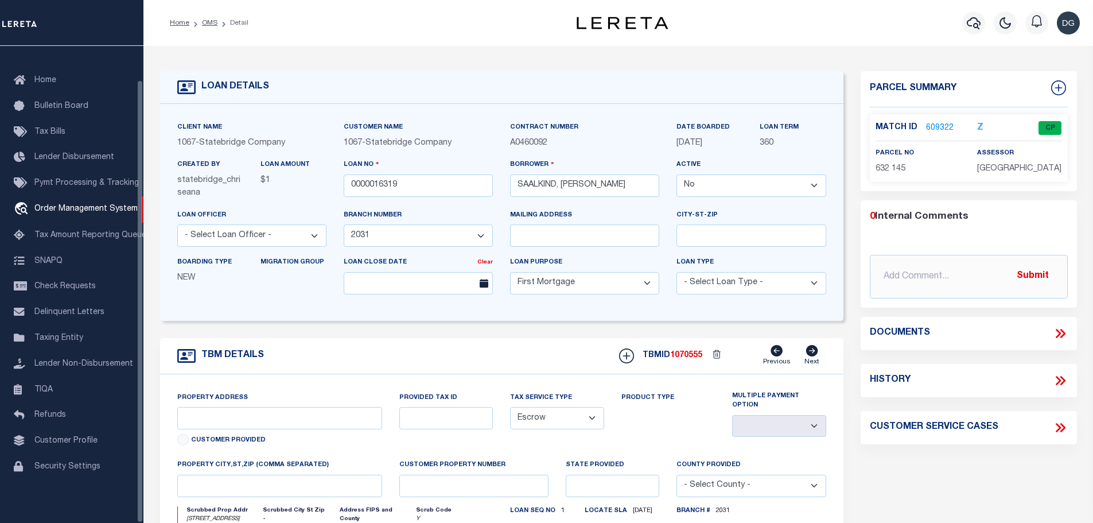
type input "NJ"
select select
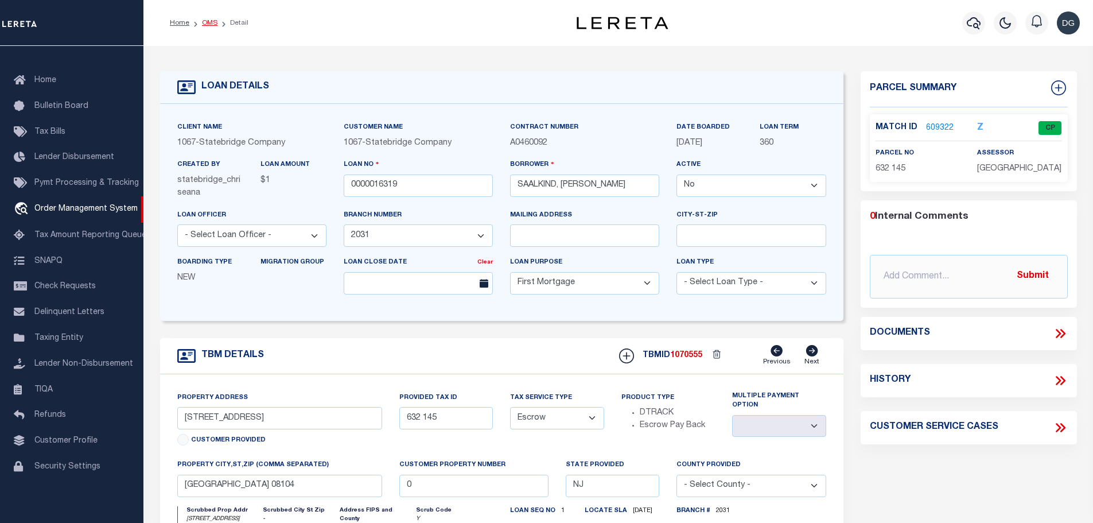
click at [212, 20] on link "OMS" at bounding box center [209, 23] width 15 height 7
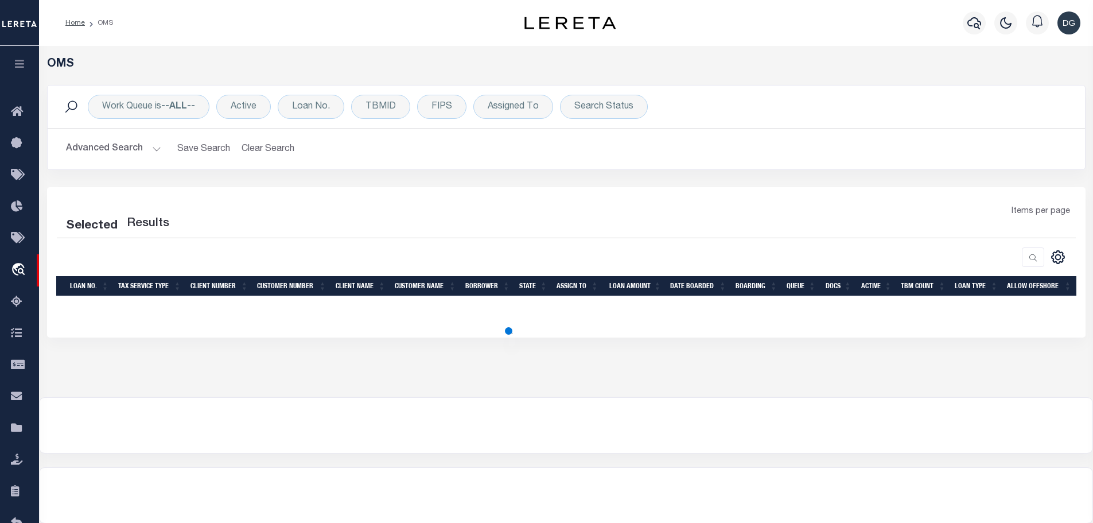
select select "200"
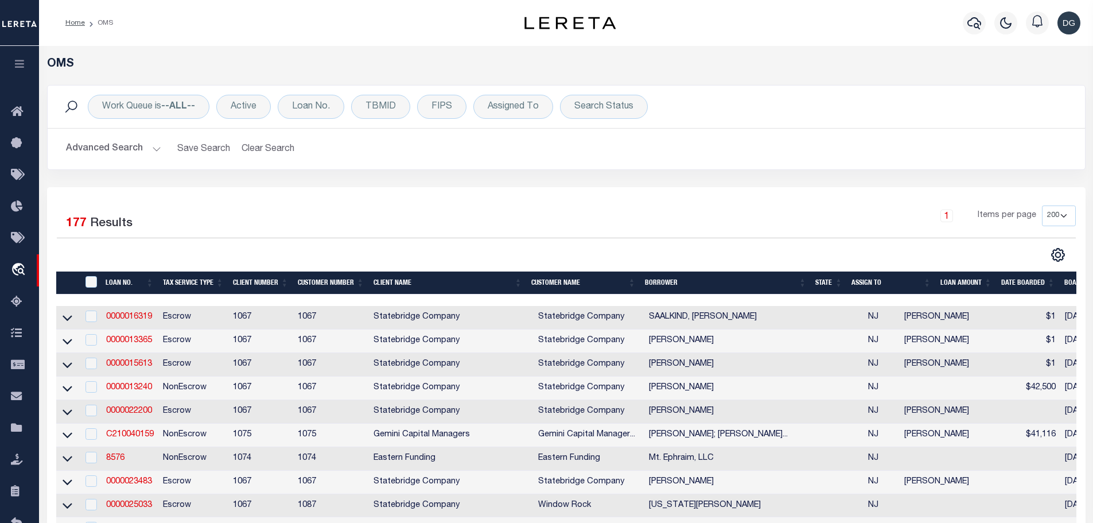
click at [125, 151] on button "Advanced Search" at bounding box center [113, 149] width 95 height 22
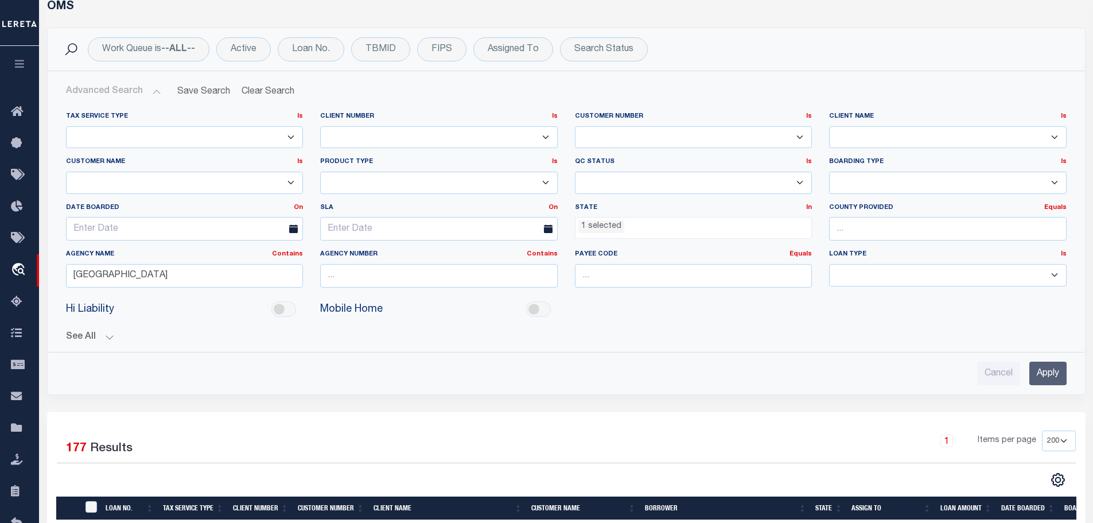
scroll to position [115, 0]
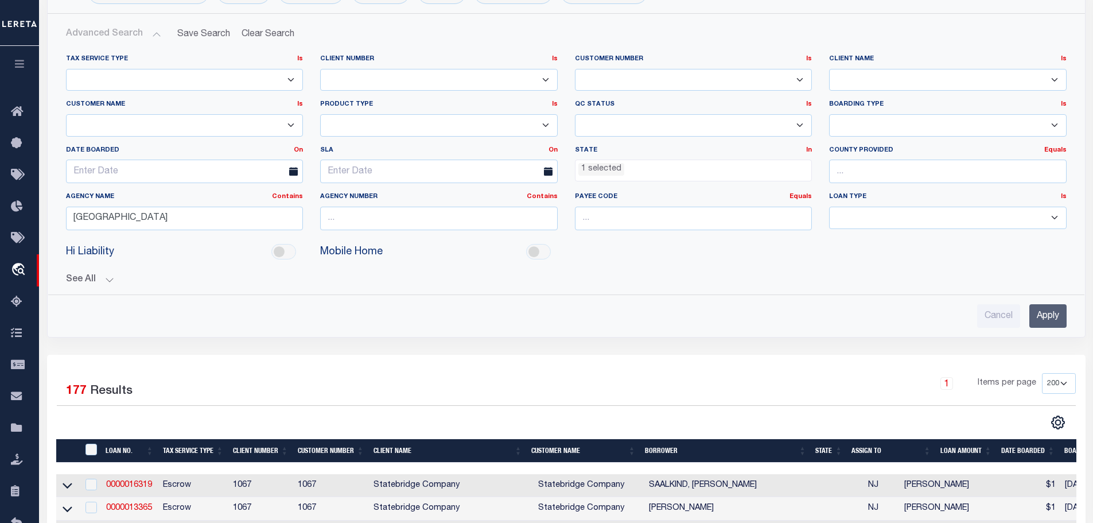
click at [886, 217] on select "Residential Commercial" at bounding box center [948, 218] width 238 height 22
click at [884, 121] on select "NEW - New Loan REF - Refinance Loan CWF - Conversion with Fee CNF - Conversion …" at bounding box center [948, 125] width 238 height 22
click at [564, 312] on div "Cancel Apply" at bounding box center [566, 316] width 1001 height 24
click at [400, 122] on select "Escrow PayBack Escrow Pay Direct Annual Delinquency DTRACK" at bounding box center [439, 125] width 238 height 22
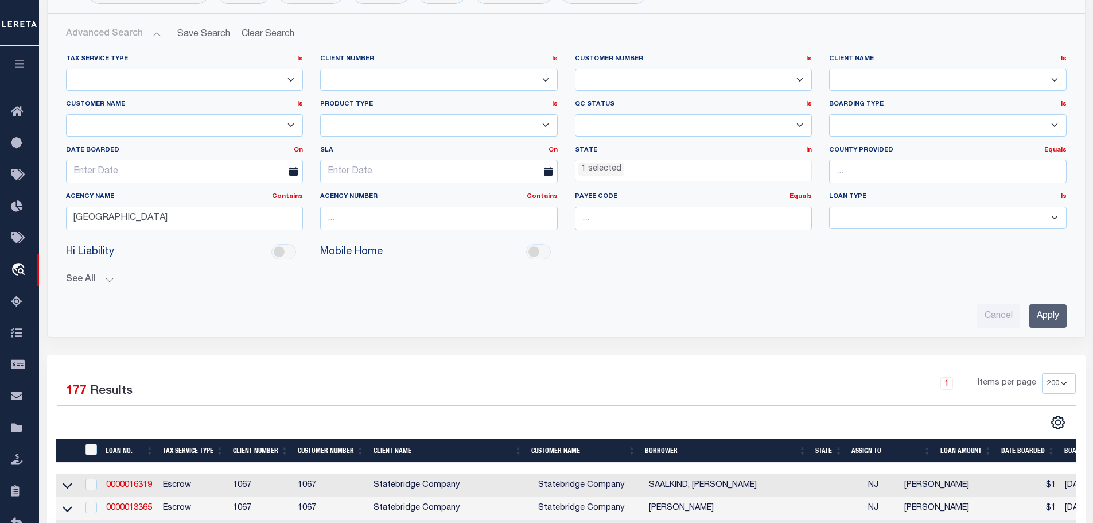
click at [400, 122] on select "Escrow PayBack Escrow Pay Direct Annual Delinquency DTRACK" at bounding box center [439, 125] width 238 height 22
click at [97, 281] on button "See All" at bounding box center [566, 279] width 1001 height 11
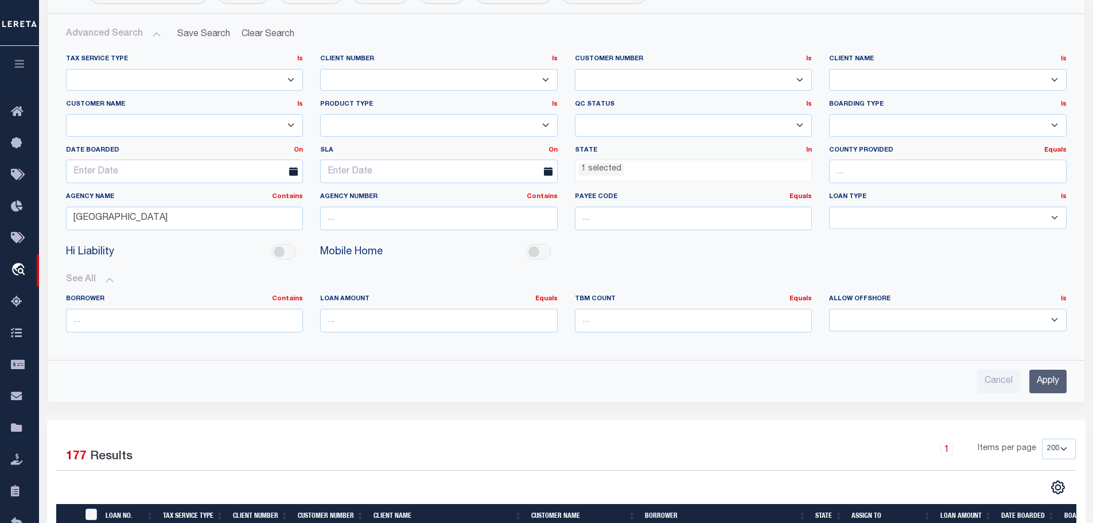
click at [266, 76] on select "Escrow NonEscrow" at bounding box center [185, 80] width 238 height 22
select select "ESCROW"
click at [66, 69] on select "Escrow NonEscrow" at bounding box center [185, 80] width 238 height 22
click at [1033, 378] on input "Apply" at bounding box center [1047, 382] width 37 height 24
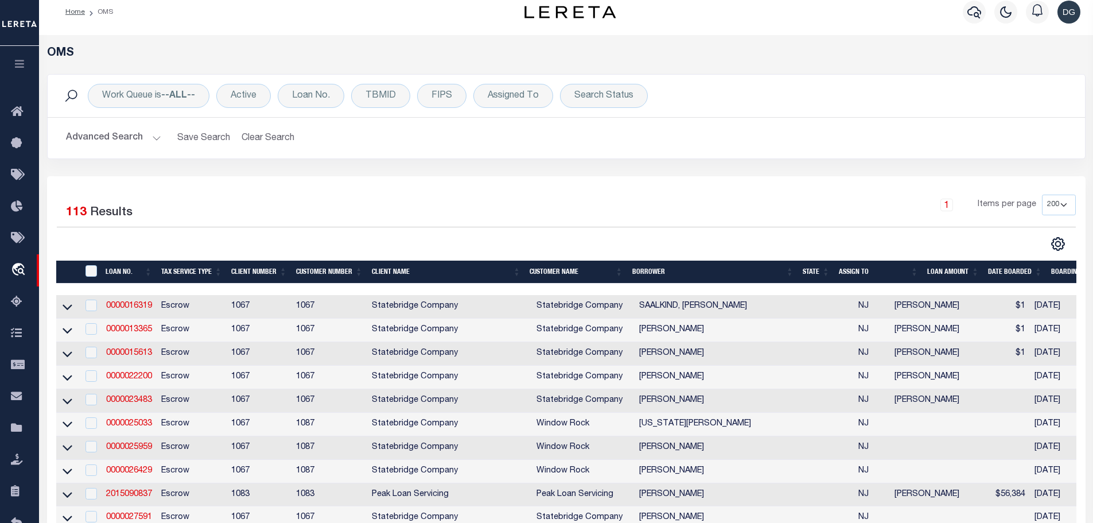
scroll to position [0, 0]
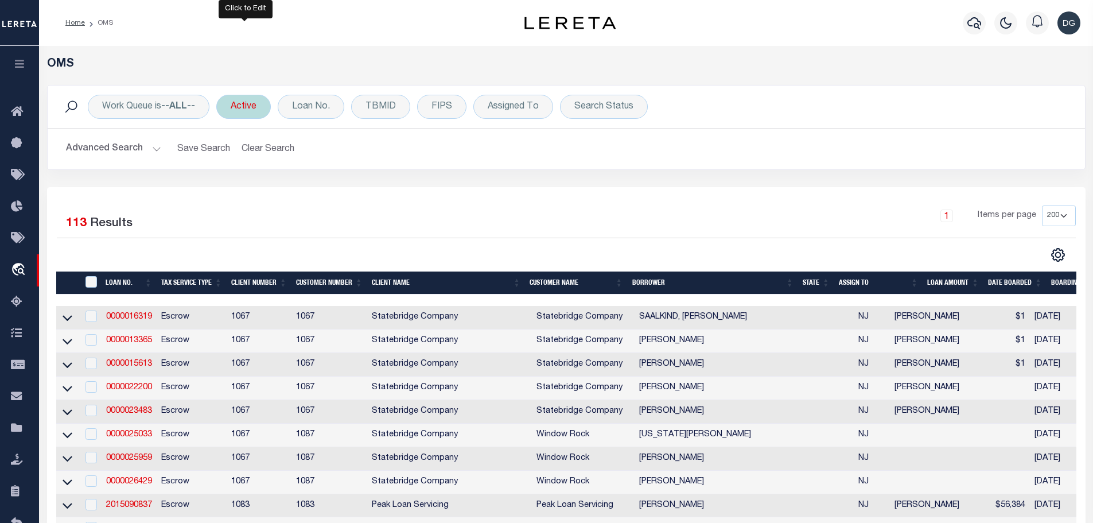
click at [254, 109] on div "Active" at bounding box center [243, 107] width 55 height 24
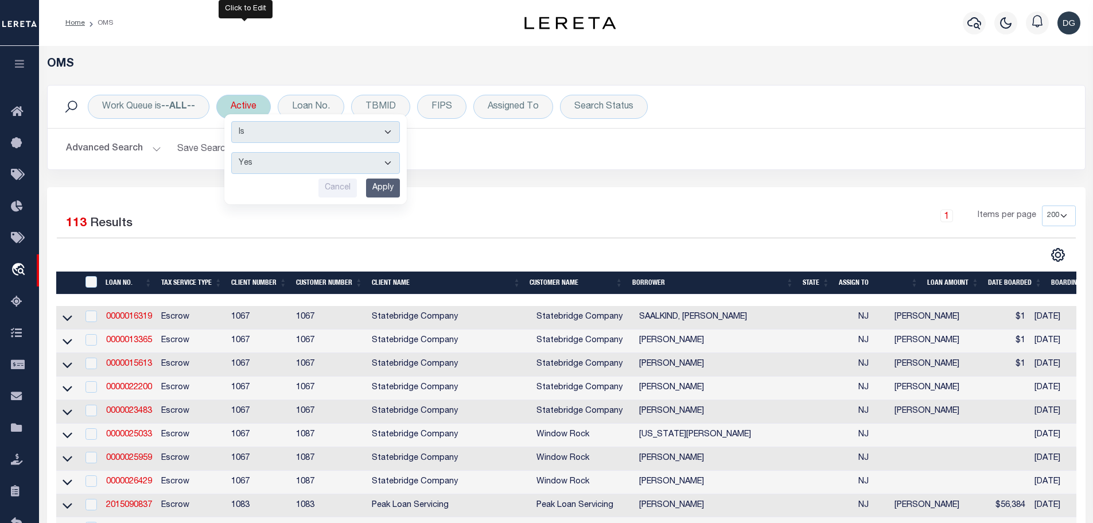
click at [287, 159] on select "Yes No" at bounding box center [315, 163] width 169 height 22
select select "false"
click at [233, 152] on select "Yes No" at bounding box center [315, 163] width 169 height 22
click at [390, 187] on input "Apply" at bounding box center [383, 187] width 34 height 19
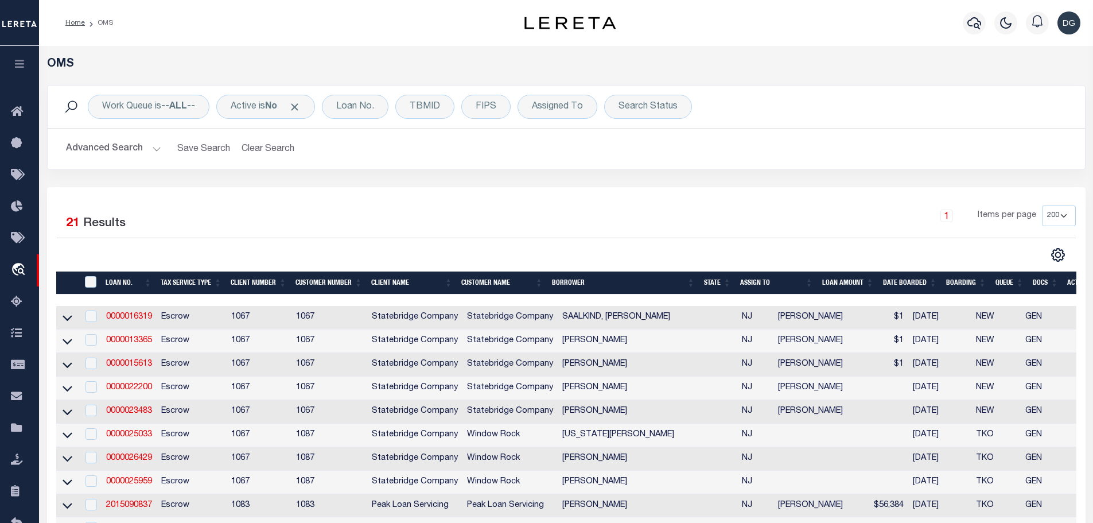
click at [756, 115] on div "Work Queue is --ALL-- Active is No Loan No. TBMID FIPS Assigned To Search Statu…" at bounding box center [566, 107] width 1019 height 24
